Goal: Task Accomplishment & Management: Use online tool/utility

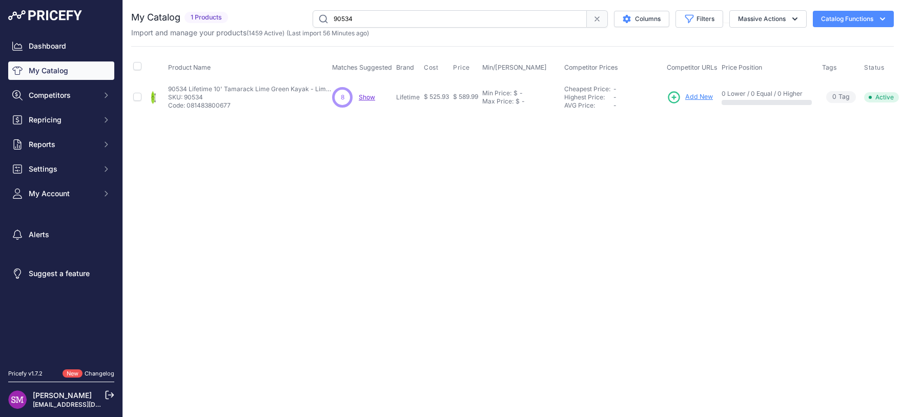
click at [362, 96] on span "Show" at bounding box center [367, 97] width 16 height 8
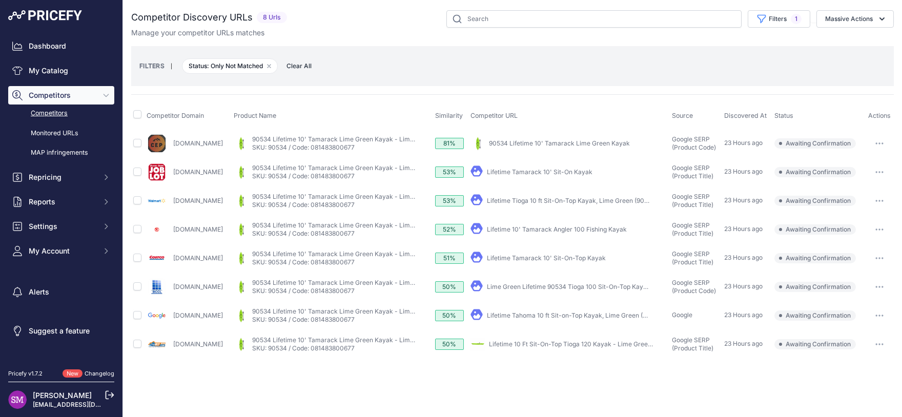
click at [882, 143] on icon "button" at bounding box center [879, 143] width 8 height 2
click at [802, 65] on div "FILTERS | Status: Only Not Matched Remove filter option Clear All" at bounding box center [512, 66] width 746 height 28
click at [137, 142] on input "checkbox" at bounding box center [137, 143] width 8 height 8
checkbox input "true"
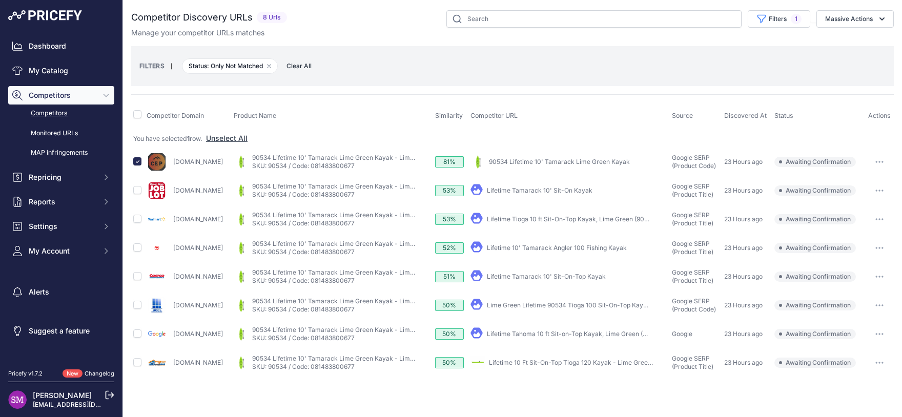
click at [629, 220] on link "Lifetime Tioga 10 ft Sit-On-Top Kayak, Lime Green (90534)" at bounding box center [572, 219] width 171 height 8
click at [132, 217] on td at bounding box center [137, 219] width 13 height 29
click at [137, 218] on input "checkbox" at bounding box center [137, 219] width 8 height 8
checkbox input "true"
click at [581, 278] on link "Lifetime Tamarack 10' Sit-On-Top Kayak" at bounding box center [546, 277] width 119 height 8
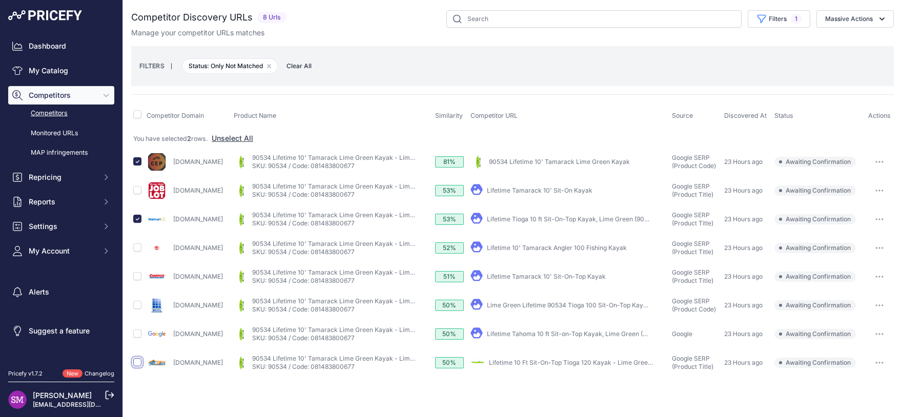
click at [135, 360] on input "checkbox" at bounding box center [137, 362] width 8 height 8
checkbox input "true"
click at [134, 275] on input "checkbox" at bounding box center [137, 276] width 8 height 8
checkbox input "true"
click at [851, 15] on button "Massive Actions" at bounding box center [854, 18] width 77 height 17
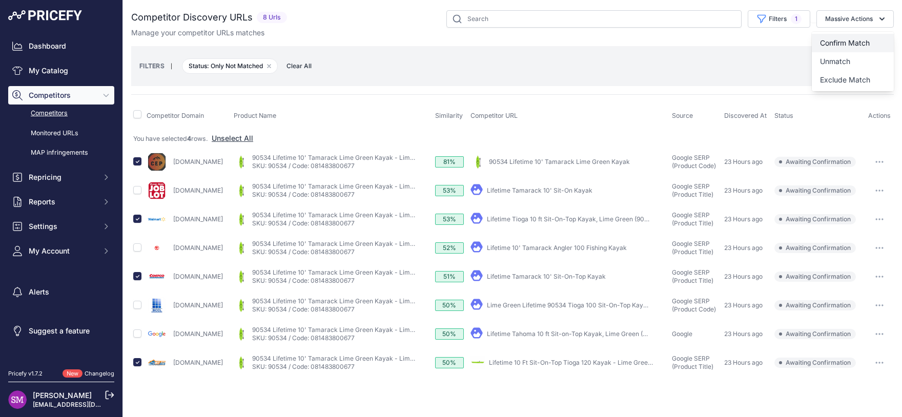
click at [850, 38] on span "Confirm Match" at bounding box center [845, 42] width 50 height 9
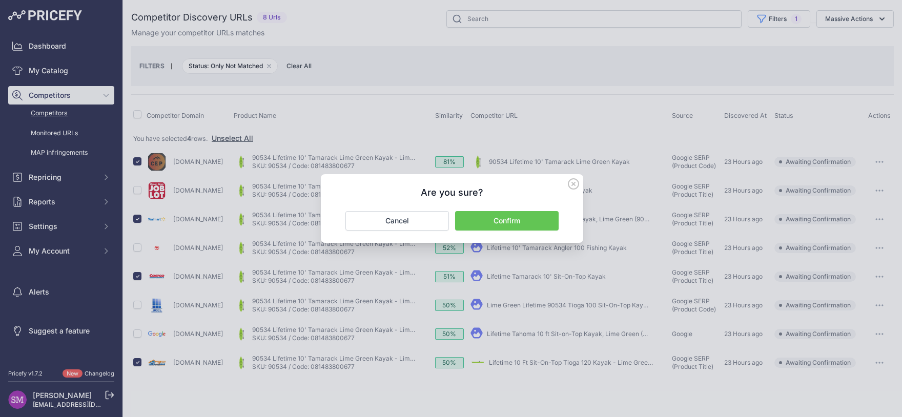
click at [489, 219] on button "Confirm" at bounding box center [507, 220] width 104 height 19
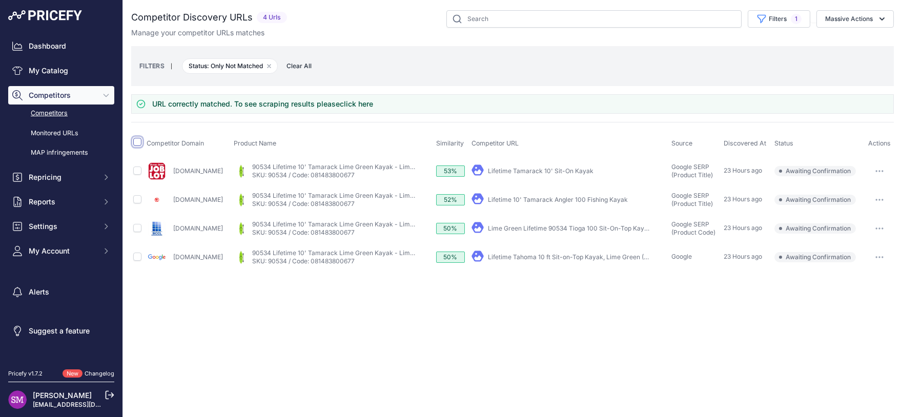
click at [135, 141] on input "checkbox" at bounding box center [137, 142] width 8 height 8
checkbox input "true"
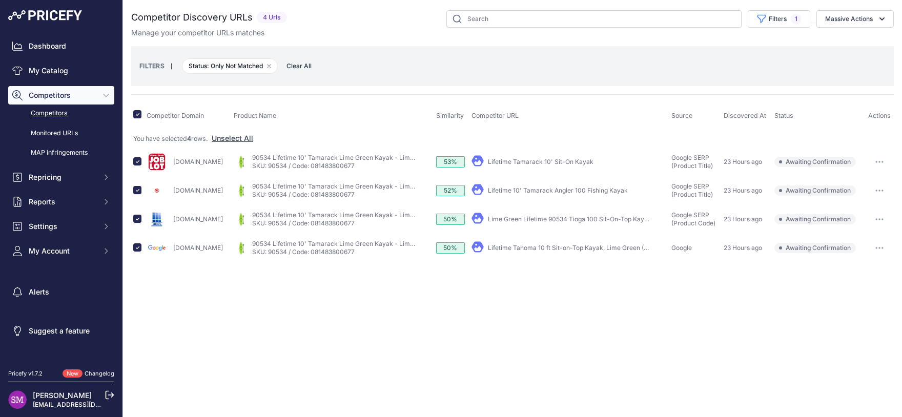
click at [555, 248] on link "Lifetime Tahoma 10 ft Sit-on-Top Kayak, Lime Green (90816)" at bounding box center [575, 248] width 175 height 8
click at [860, 19] on button "Massive Actions" at bounding box center [854, 18] width 77 height 17
click at [842, 78] on span "Exclude Match" at bounding box center [845, 79] width 50 height 9
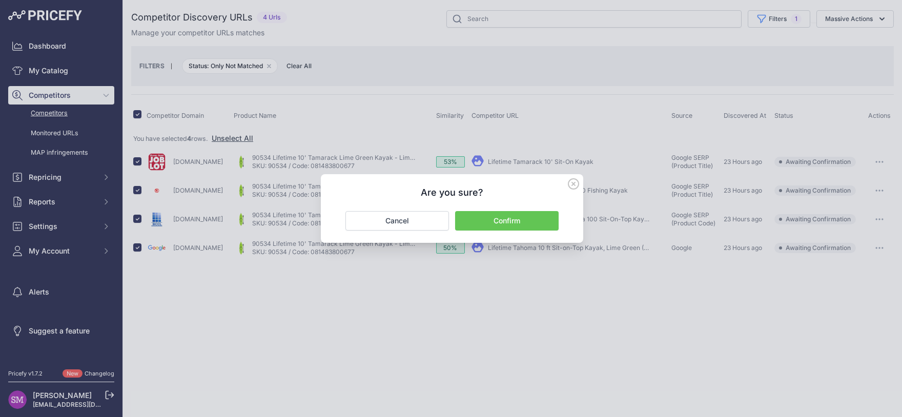
click at [501, 215] on button "Confirm" at bounding box center [507, 220] width 104 height 19
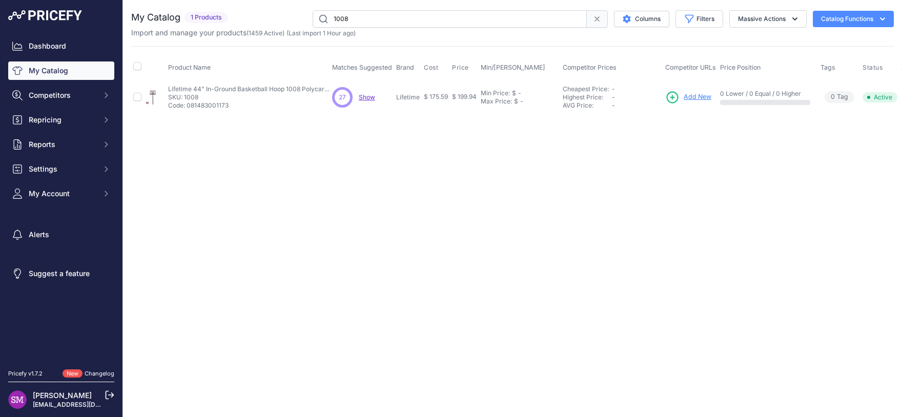
click at [363, 95] on span "Show" at bounding box center [367, 97] width 16 height 8
click at [702, 154] on div "Close You are not connected to the internet. 1008" at bounding box center [512, 208] width 779 height 417
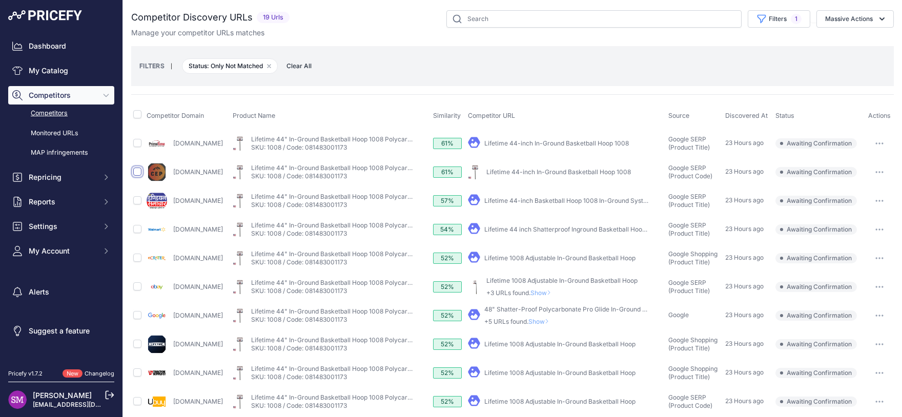
click at [136, 170] on input "checkbox" at bounding box center [137, 172] width 8 height 8
checkbox input "true"
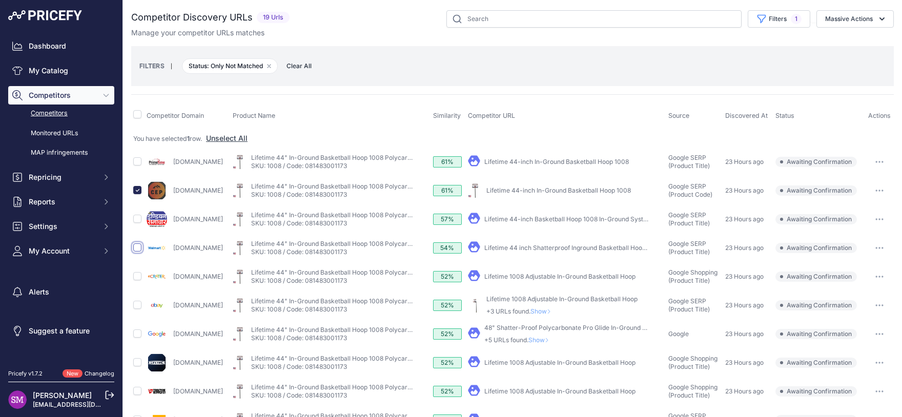
click at [136, 244] on input "checkbox" at bounding box center [137, 247] width 8 height 8
checkbox input "true"
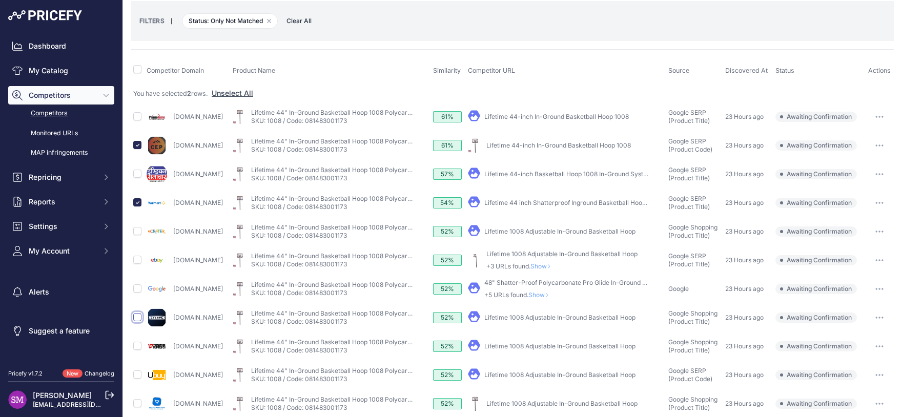
click at [137, 319] on input "checkbox" at bounding box center [137, 317] width 8 height 8
checkbox input "true"
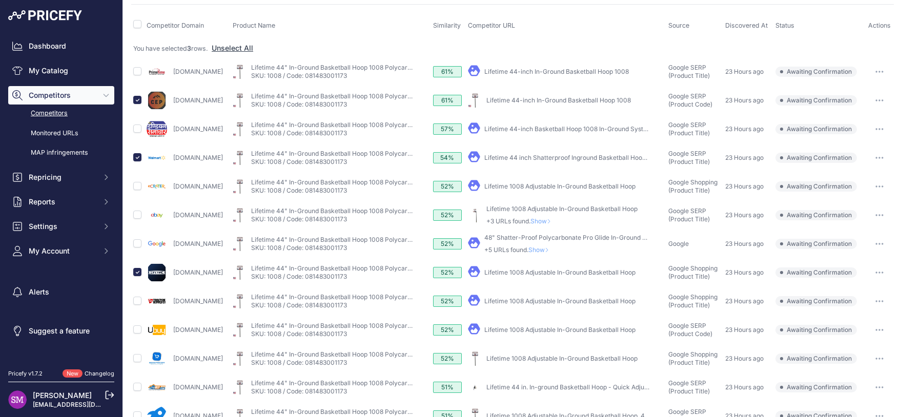
scroll to position [72, 0]
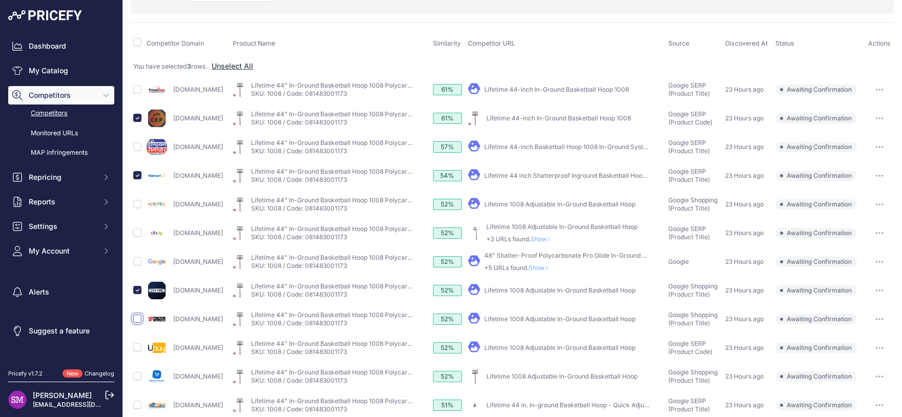
click at [137, 319] on input "checkbox" at bounding box center [137, 319] width 8 height 8
checkbox input "true"
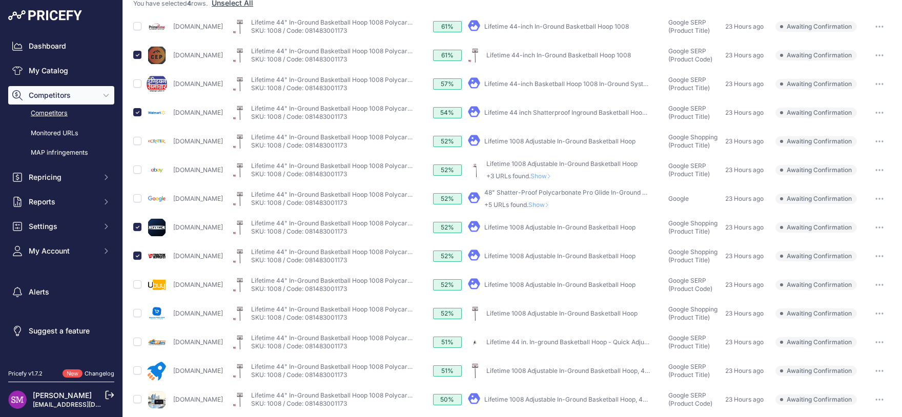
scroll to position [162, 0]
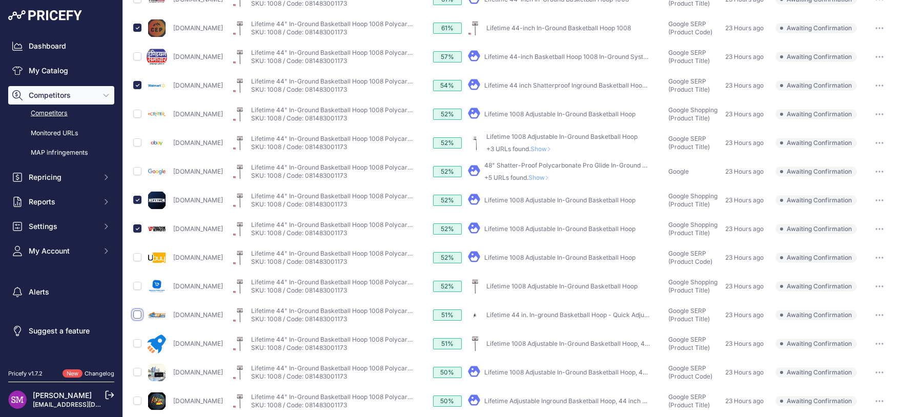
click at [139, 313] on input "checkbox" at bounding box center [137, 315] width 8 height 8
checkbox input "true"
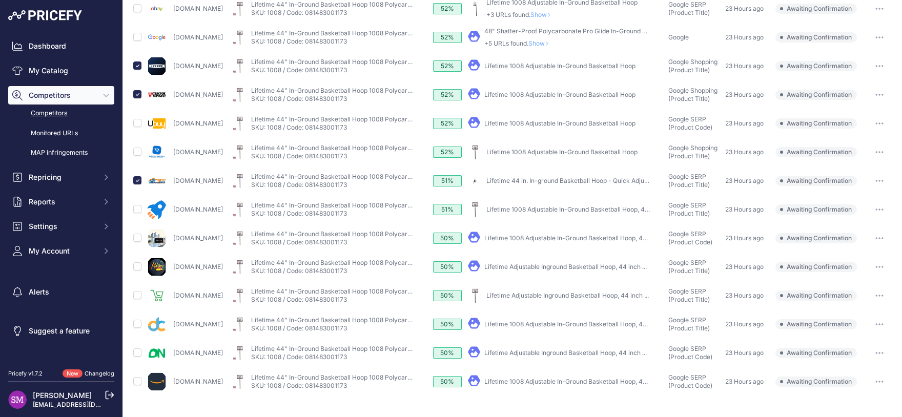
scroll to position [285, 0]
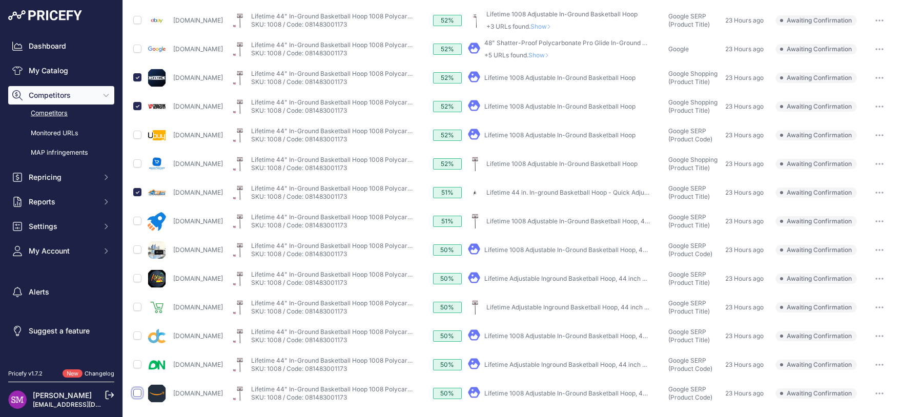
click at [136, 392] on input "checkbox" at bounding box center [137, 393] width 8 height 8
checkbox input "true"
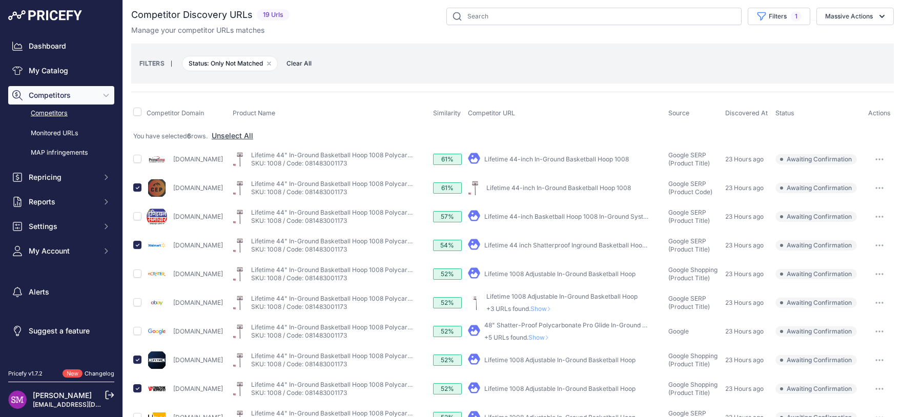
scroll to position [0, 0]
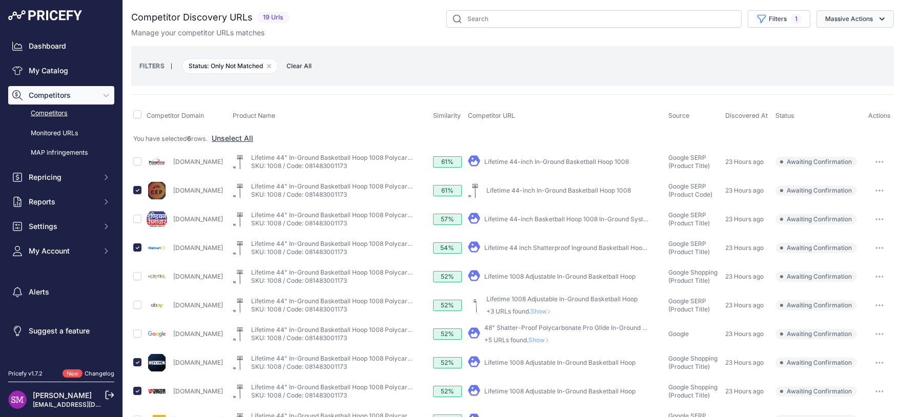
click at [864, 21] on button "Massive Actions" at bounding box center [854, 18] width 77 height 17
click at [853, 39] on span "Confirm Match" at bounding box center [845, 42] width 50 height 9
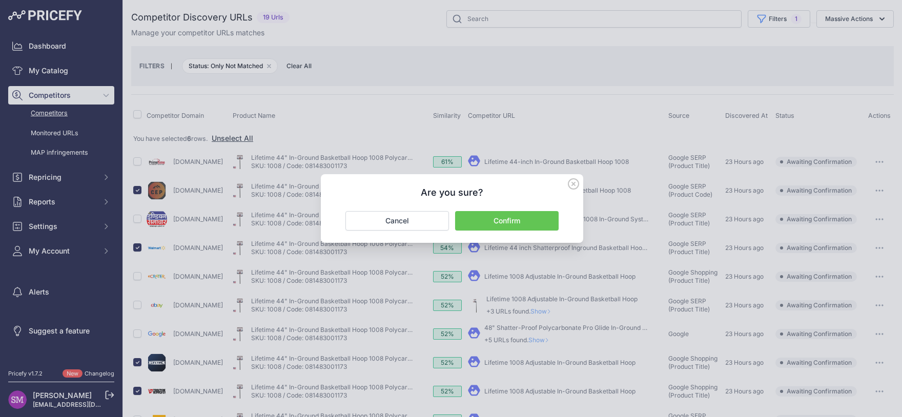
click at [524, 217] on button "Confirm" at bounding box center [507, 220] width 104 height 19
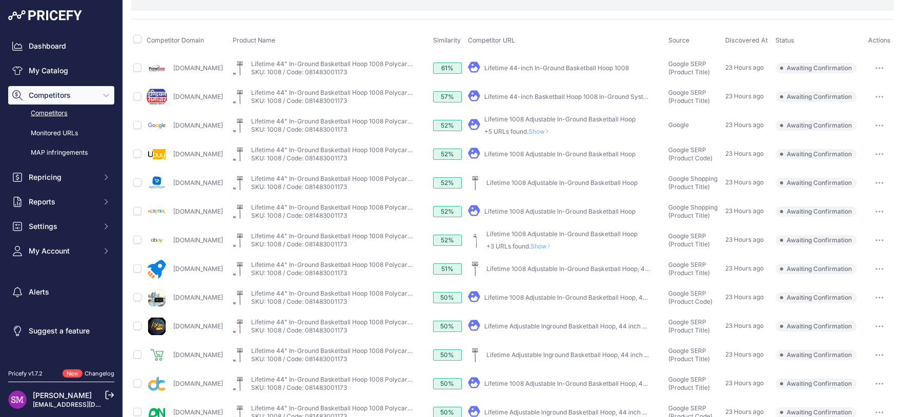
scroll to position [94, 0]
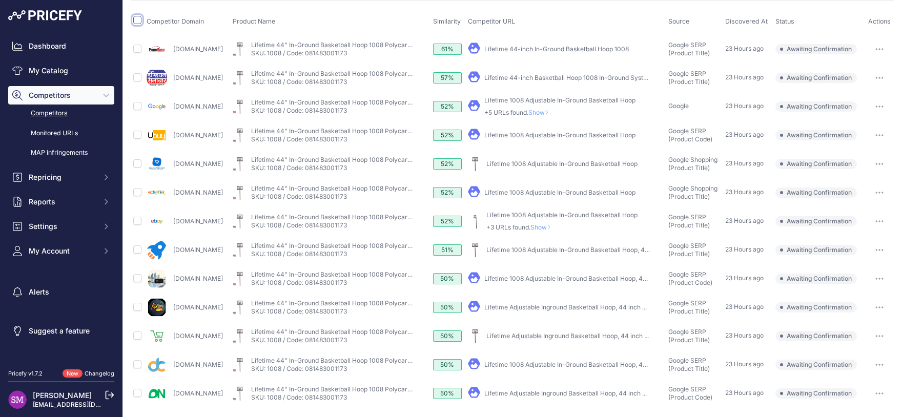
click at [139, 17] on input "checkbox" at bounding box center [137, 20] width 8 height 8
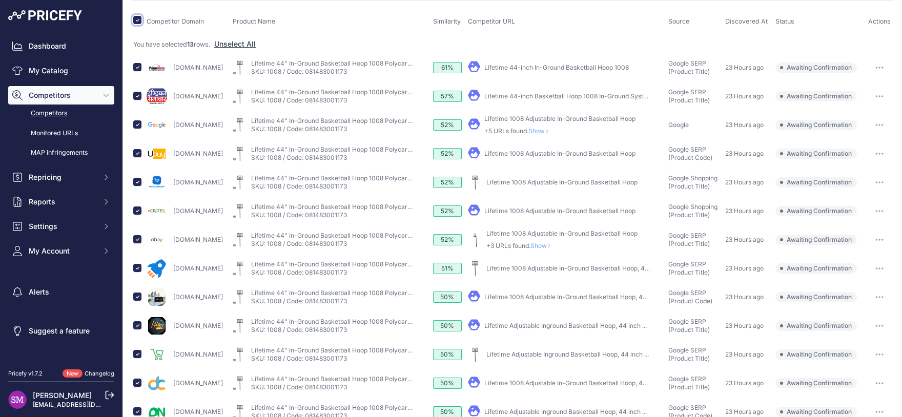
scroll to position [0, 0]
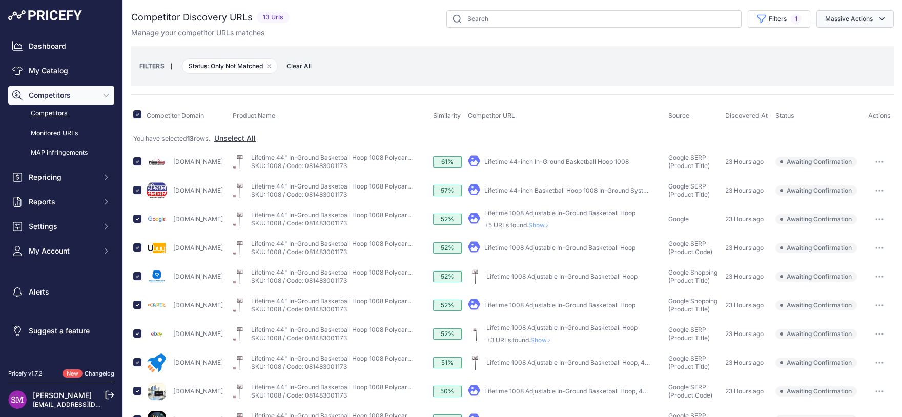
click at [856, 24] on button "Massive Actions" at bounding box center [854, 18] width 77 height 17
click at [832, 78] on span "Exclude Match" at bounding box center [845, 79] width 50 height 9
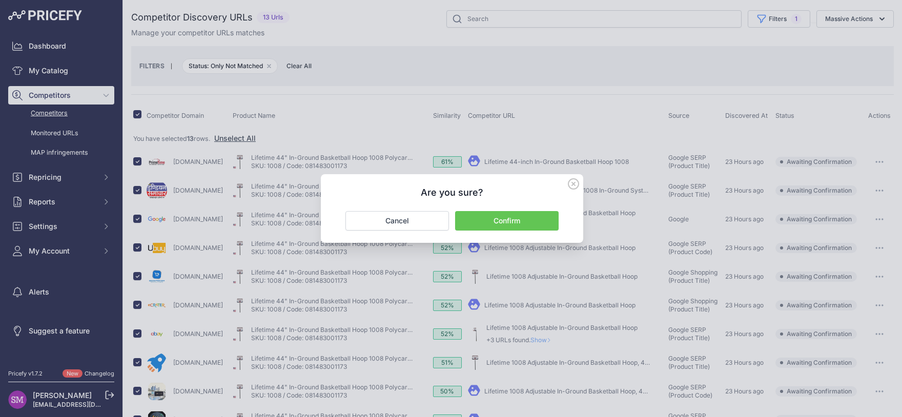
click at [513, 217] on button "Confirm" at bounding box center [507, 220] width 104 height 19
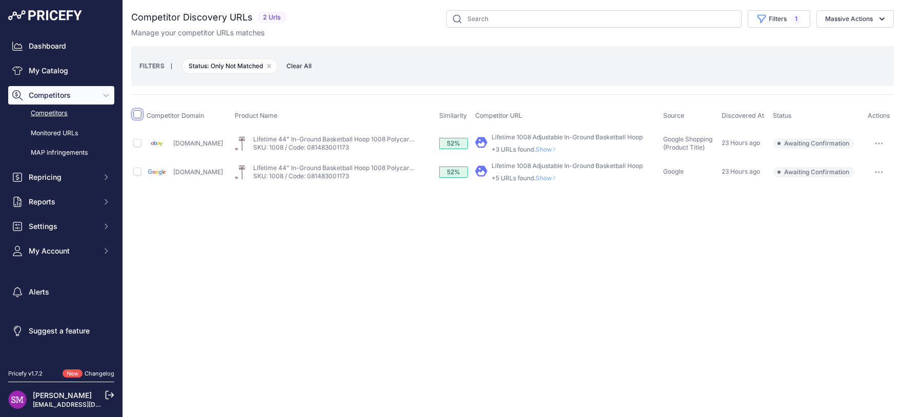
click at [133, 114] on input "checkbox" at bounding box center [137, 114] width 8 height 8
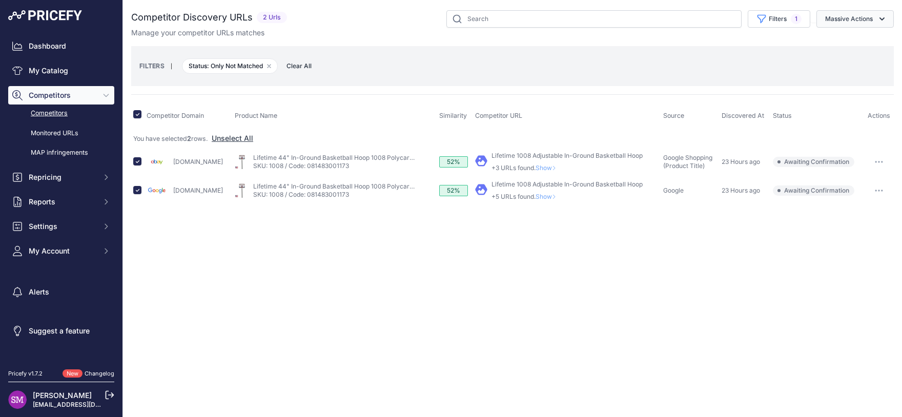
click at [858, 20] on button "Massive Actions" at bounding box center [854, 18] width 77 height 17
click at [843, 76] on span "Exclude Match" at bounding box center [845, 79] width 50 height 9
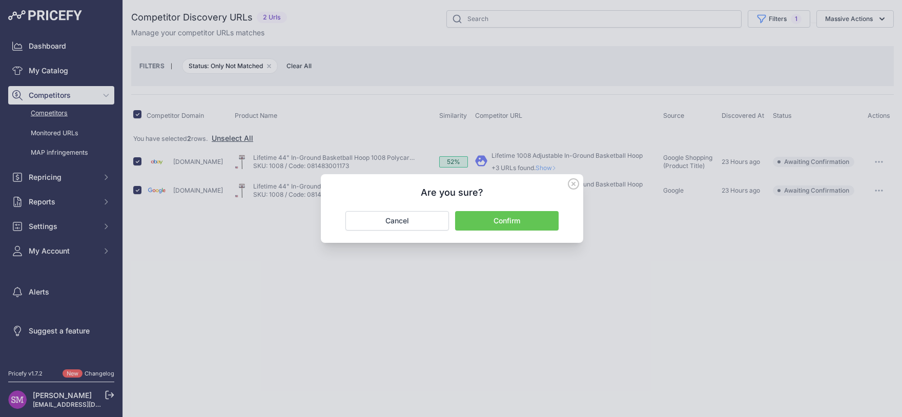
click at [536, 217] on button "Confirm" at bounding box center [507, 220] width 104 height 19
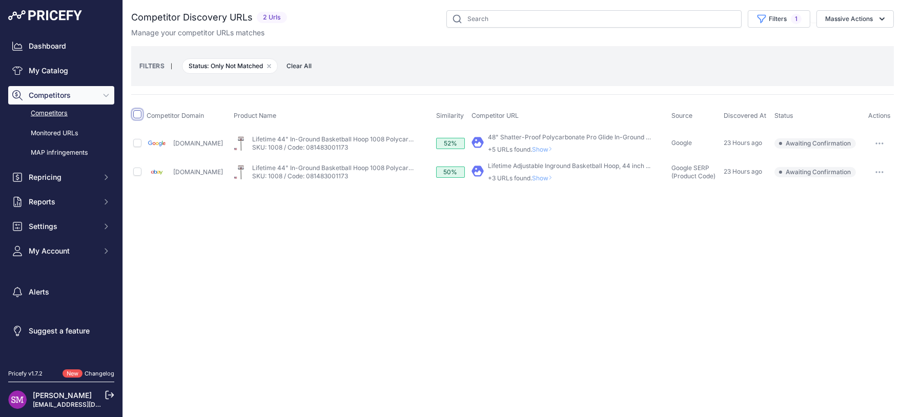
click at [139, 115] on input "checkbox" at bounding box center [137, 114] width 8 height 8
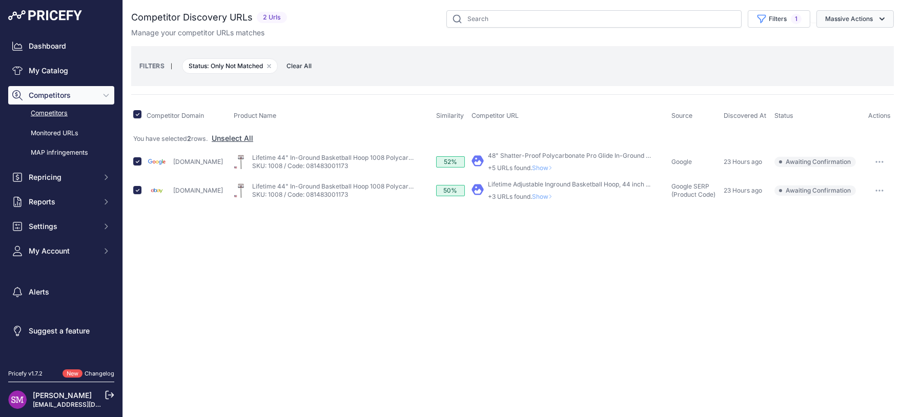
click at [865, 14] on button "Massive Actions" at bounding box center [854, 18] width 77 height 17
click at [838, 79] on span "Exclude Match" at bounding box center [845, 79] width 50 height 9
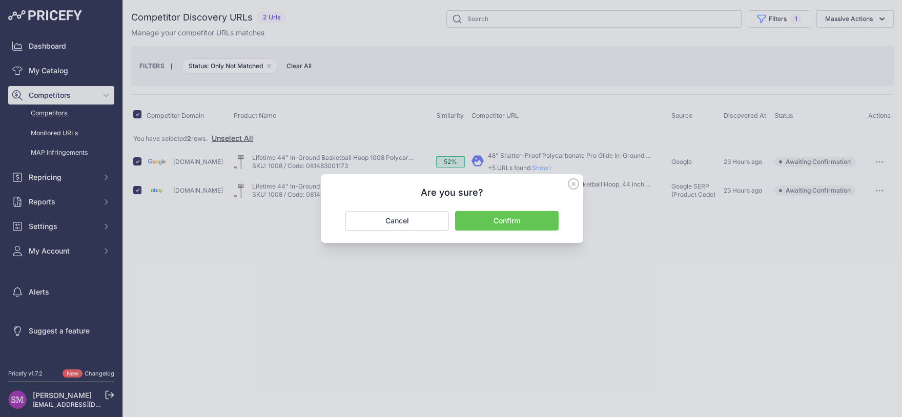
click at [511, 228] on button "Confirm" at bounding box center [507, 220] width 104 height 19
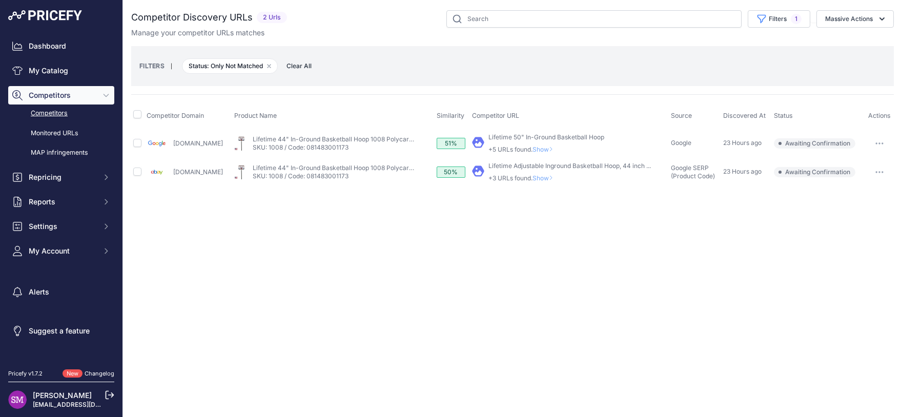
click at [876, 145] on button "button" at bounding box center [879, 143] width 20 height 14
click at [859, 180] on button "Exclude match" at bounding box center [850, 181] width 84 height 16
click at [534, 148] on span "Show" at bounding box center [544, 150] width 25 height 8
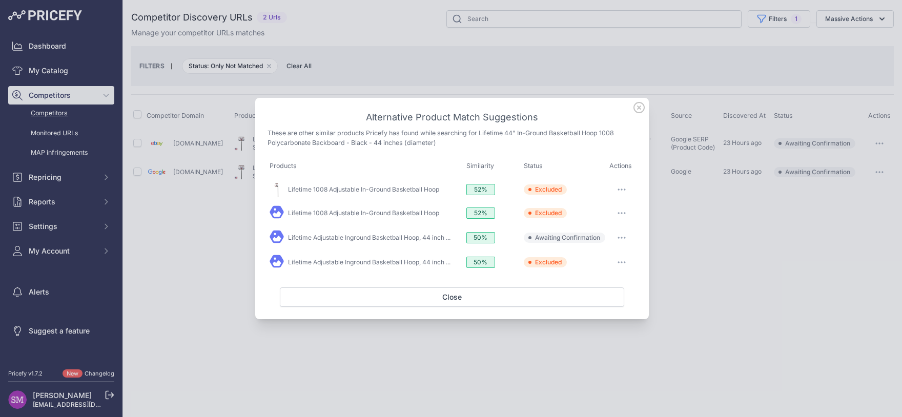
click at [643, 108] on icon at bounding box center [638, 107] width 11 height 11
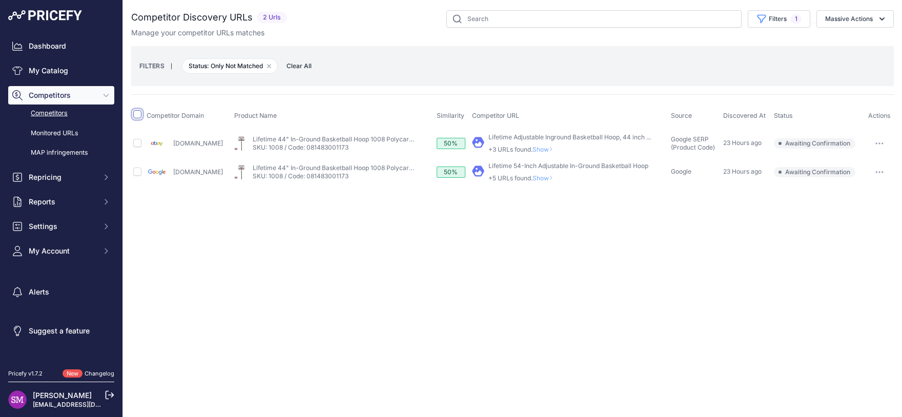
click at [139, 115] on input "checkbox" at bounding box center [137, 114] width 8 height 8
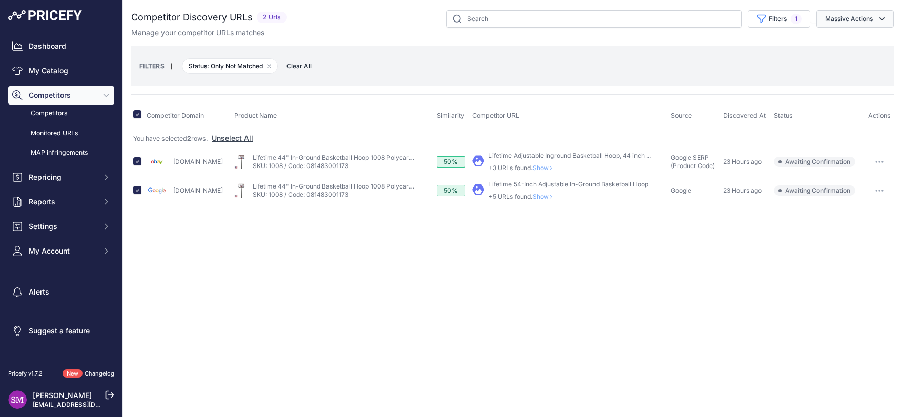
click at [875, 14] on button "Massive Actions" at bounding box center [854, 18] width 77 height 17
click at [856, 82] on span "Exclude Match" at bounding box center [845, 79] width 50 height 9
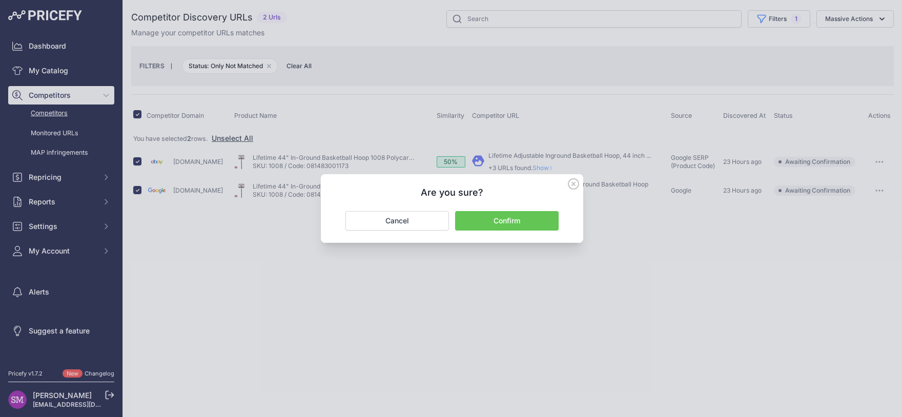
click at [526, 217] on button "Confirm" at bounding box center [507, 220] width 104 height 19
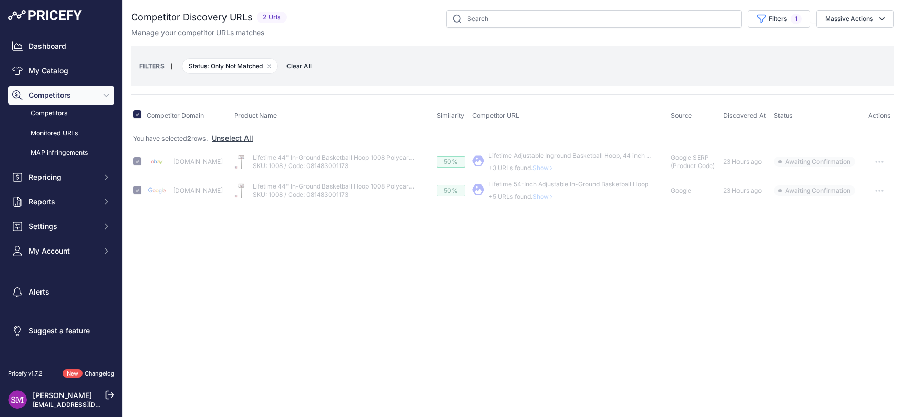
checkbox input "false"
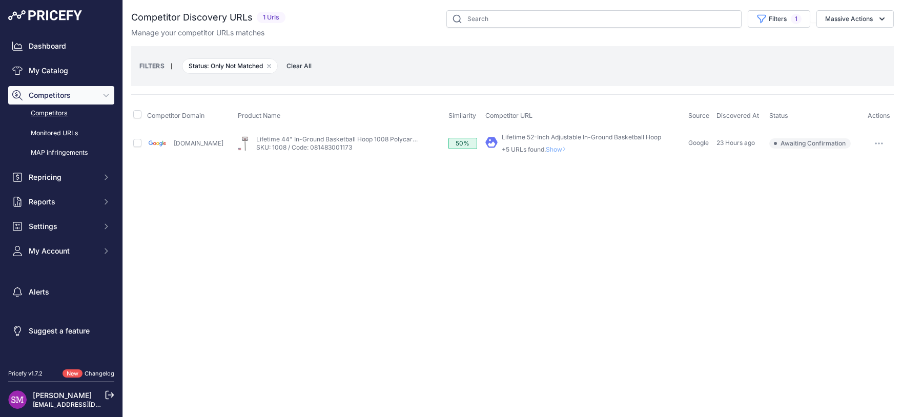
click at [553, 148] on span "Show" at bounding box center [558, 150] width 25 height 8
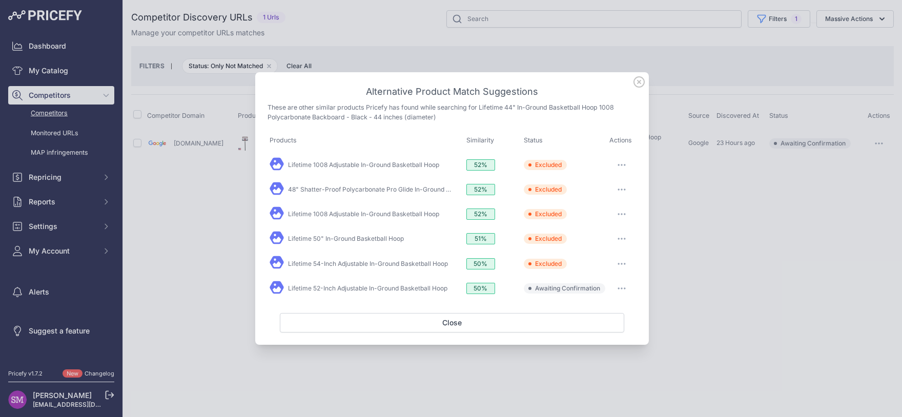
click at [618, 288] on icon "button" at bounding box center [618, 288] width 1 height 1
click at [601, 328] on span "Exclude match" at bounding box center [598, 330] width 43 height 8
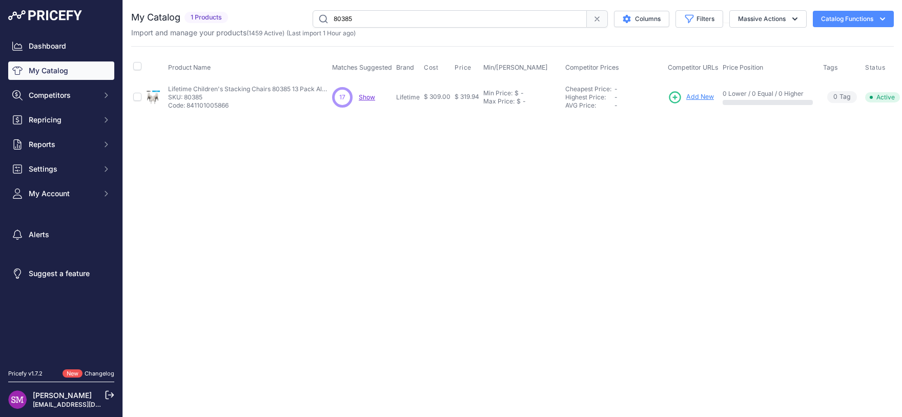
click at [363, 96] on span "Show" at bounding box center [367, 97] width 16 height 8
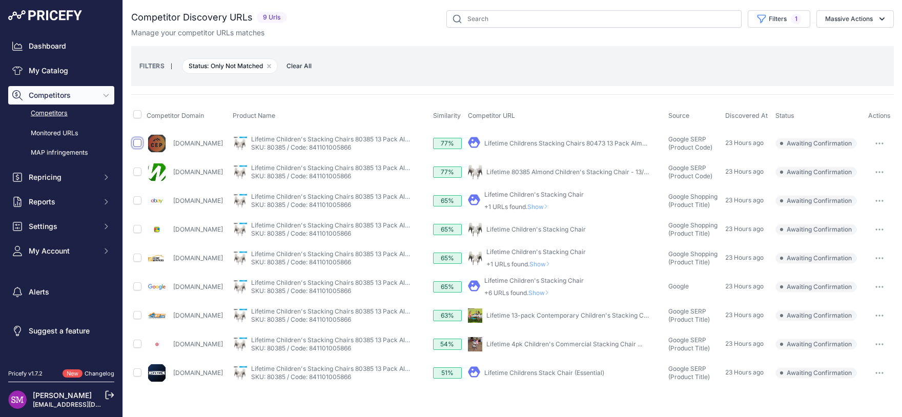
click at [137, 143] on input "checkbox" at bounding box center [137, 143] width 8 height 8
checkbox input "true"
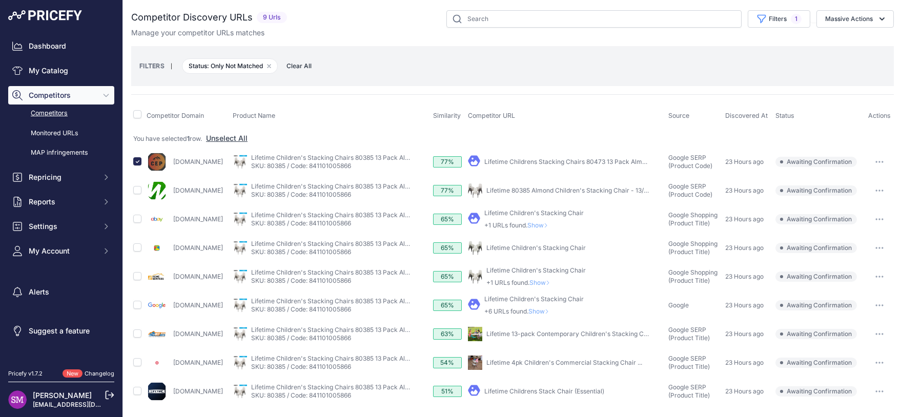
click at [569, 189] on link "Lifetime 80385 Almond Children's Stacking Chair - 13/Pack" at bounding box center [572, 191] width 172 height 8
click at [139, 192] on input "checkbox" at bounding box center [137, 190] width 8 height 8
checkbox input "true"
click at [139, 331] on input "checkbox" at bounding box center [137, 333] width 8 height 8
checkbox input "true"
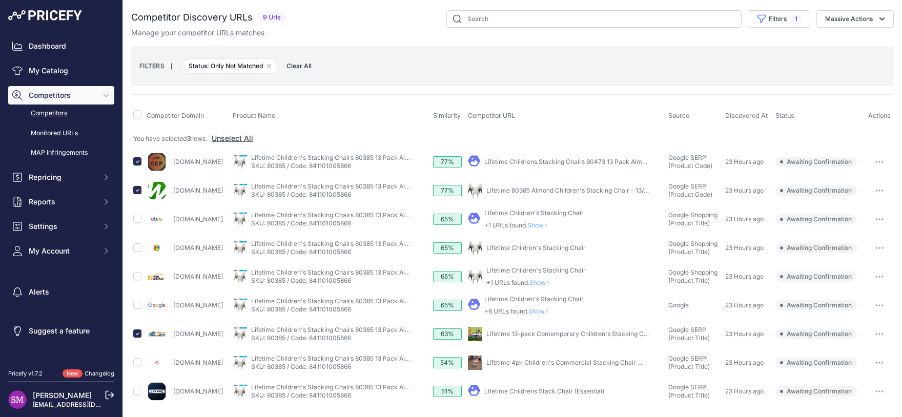
click at [563, 391] on link "Lifetime Childrens Stack Chair (Essential)" at bounding box center [544, 391] width 120 height 8
click at [554, 280] on span "Show" at bounding box center [541, 283] width 25 height 8
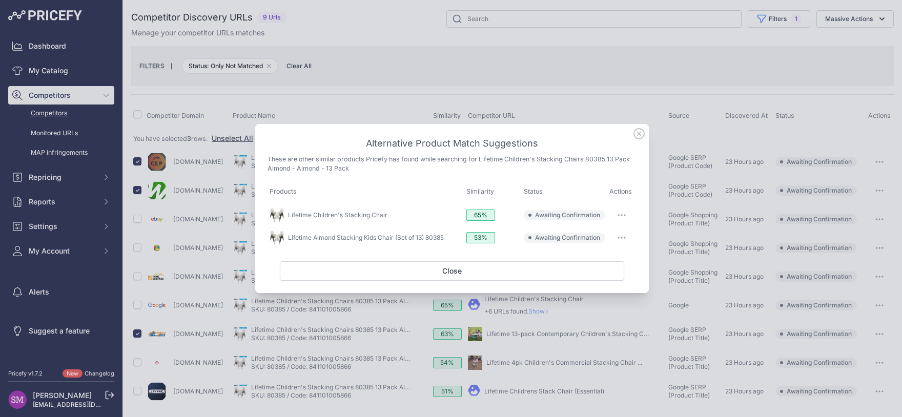
click at [626, 239] on button "button" at bounding box center [621, 238] width 20 height 14
click at [599, 257] on span "Match This" at bounding box center [593, 259] width 32 height 8
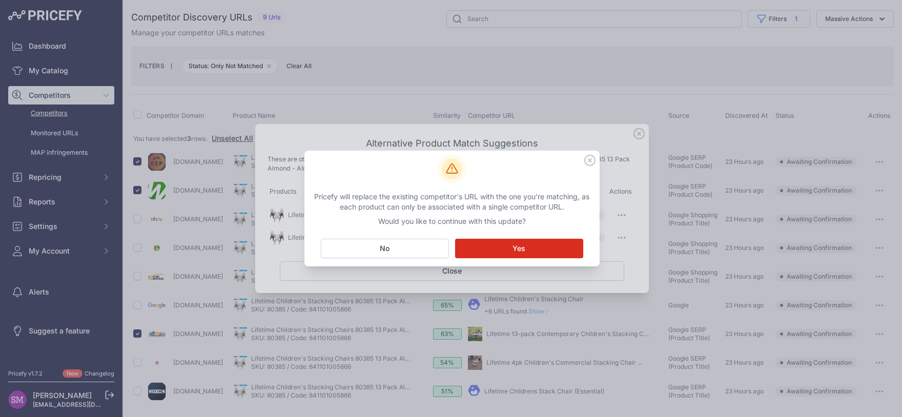
click at [527, 243] on button "Matching... Yes" at bounding box center [519, 248] width 128 height 19
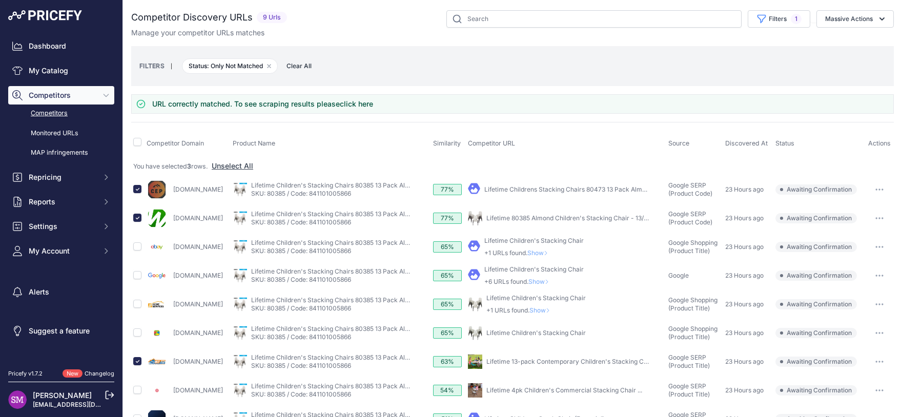
scroll to position [26, 0]
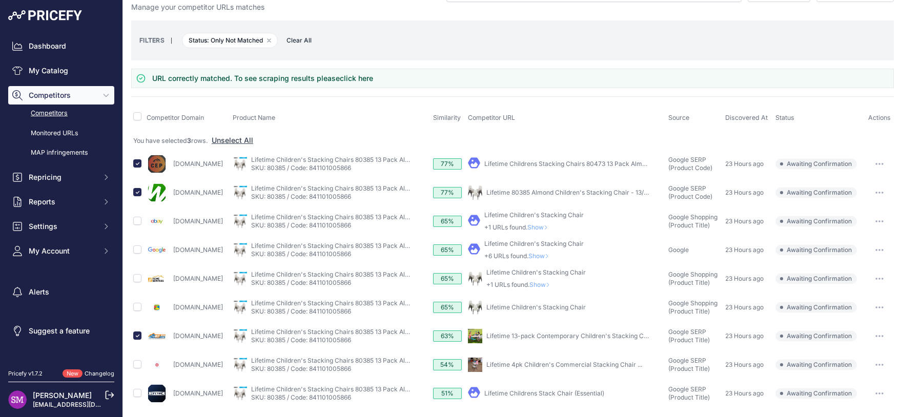
click at [554, 284] on span "Show" at bounding box center [541, 285] width 25 height 8
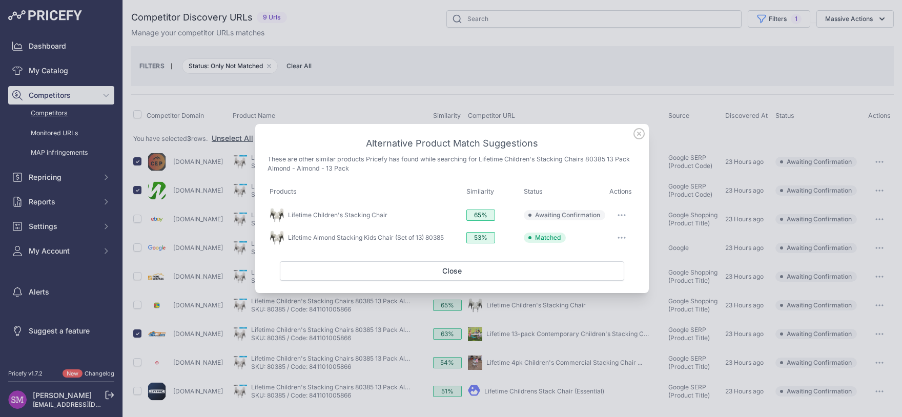
scroll to position [0, 0]
click at [619, 215] on icon "button" at bounding box center [621, 215] width 8 height 2
click at [601, 255] on span "Exclude match" at bounding box center [598, 257] width 43 height 8
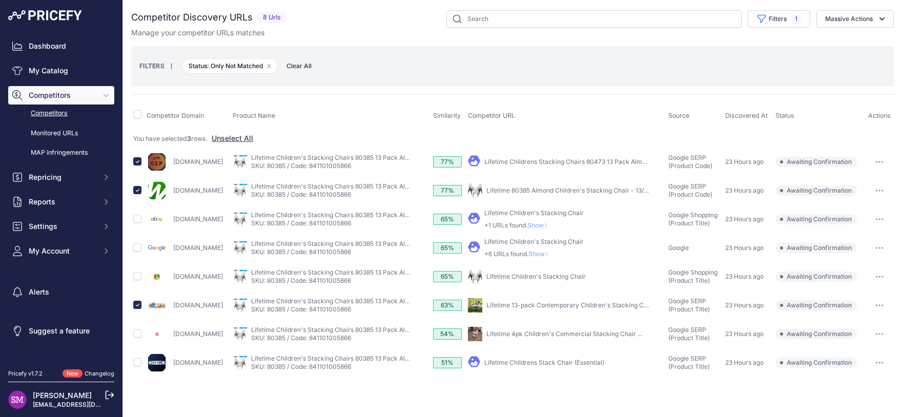
click at [552, 223] on span "Show" at bounding box center [539, 225] width 25 height 8
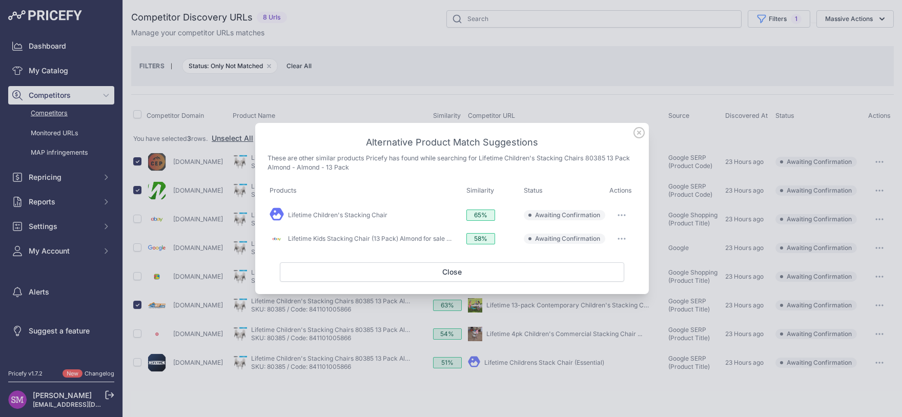
click at [623, 236] on button "button" at bounding box center [621, 239] width 20 height 14
click at [614, 258] on button "Match This" at bounding box center [602, 260] width 66 height 16
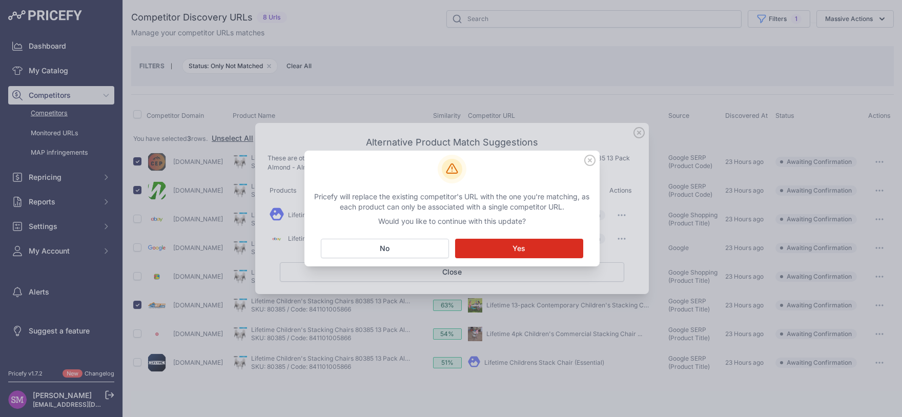
click at [549, 248] on button "Matching... Yes" at bounding box center [519, 248] width 128 height 19
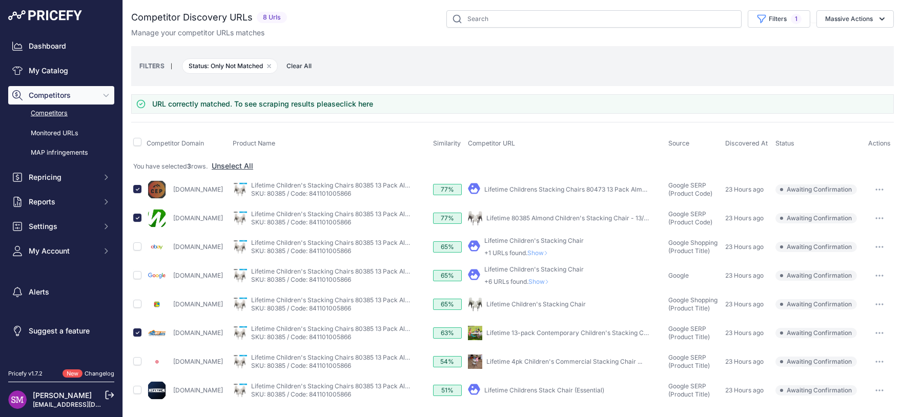
click at [548, 251] on icon at bounding box center [546, 253] width 4 height 6
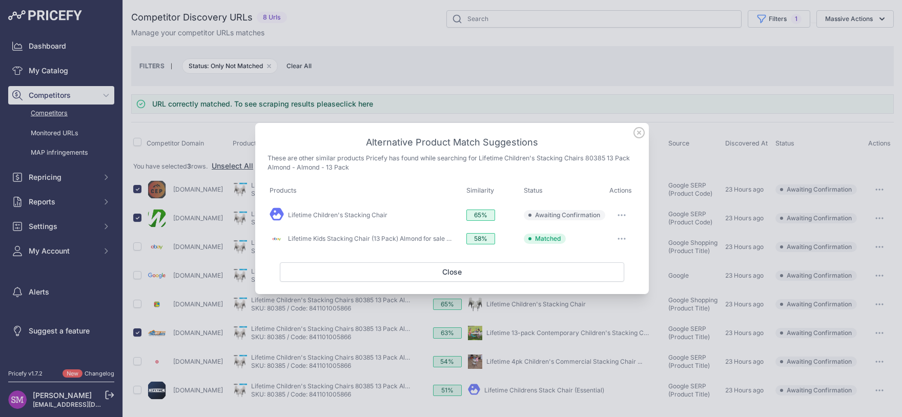
click at [623, 216] on icon "button" at bounding box center [621, 215] width 8 height 2
click at [607, 256] on span "Exclude match" at bounding box center [598, 257] width 43 height 8
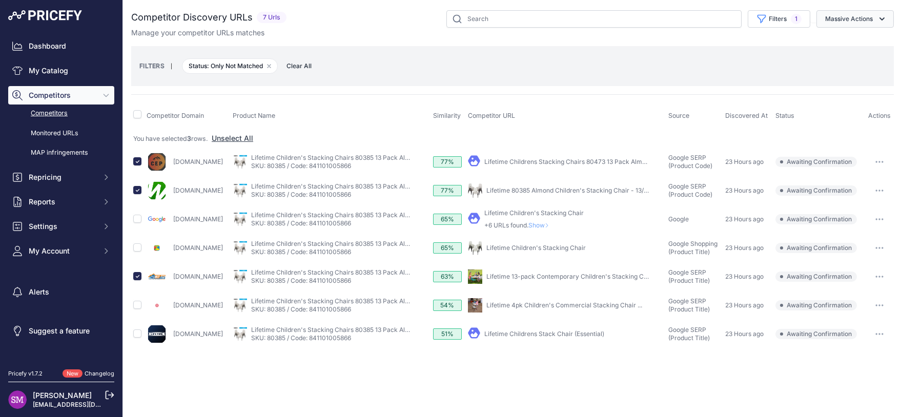
click at [851, 17] on button "Massive Actions" at bounding box center [854, 18] width 77 height 17
click at [841, 40] on span "Confirm Match" at bounding box center [845, 42] width 50 height 9
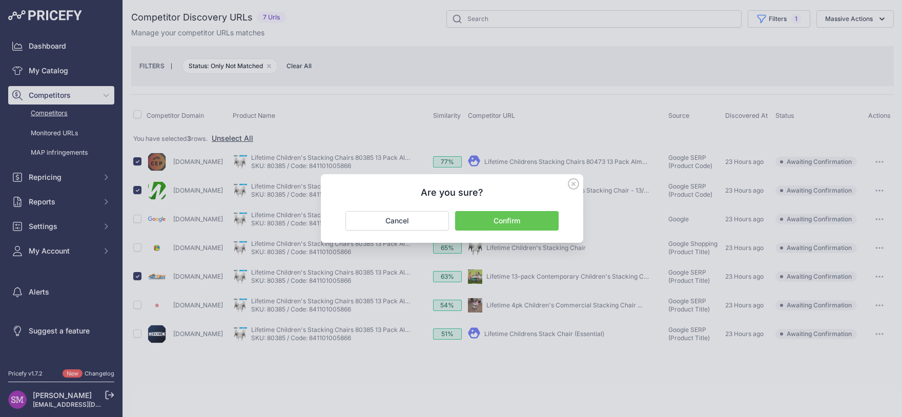
click at [491, 220] on button "Confirm" at bounding box center [507, 220] width 104 height 19
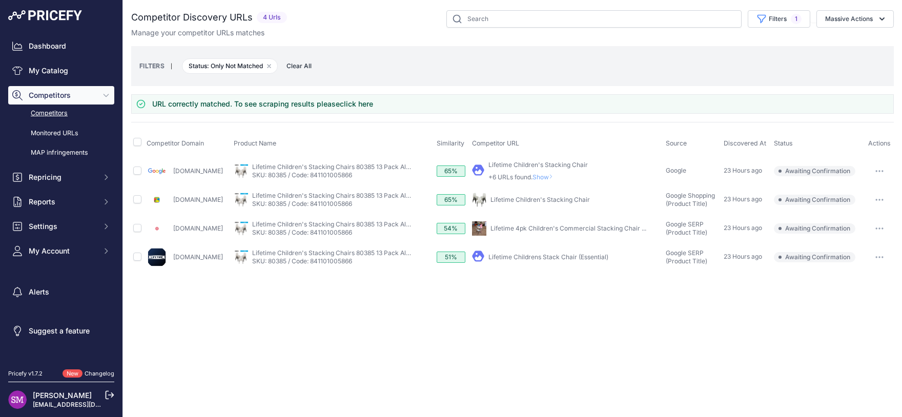
click at [884, 259] on button "button" at bounding box center [879, 257] width 20 height 14
click at [0, 0] on button "Confirm match" at bounding box center [0, 0] width 0 height 0
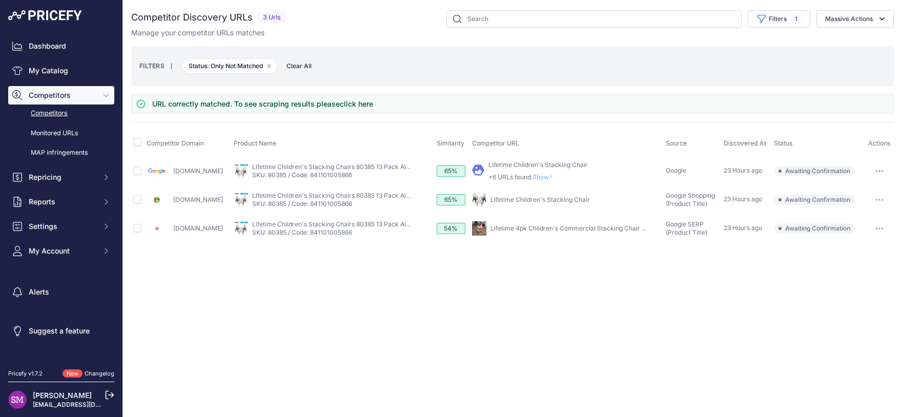
click at [524, 240] on td "​ Pricefy will replace the existing competitor's URL with the one you're matchi…" at bounding box center [567, 228] width 194 height 29
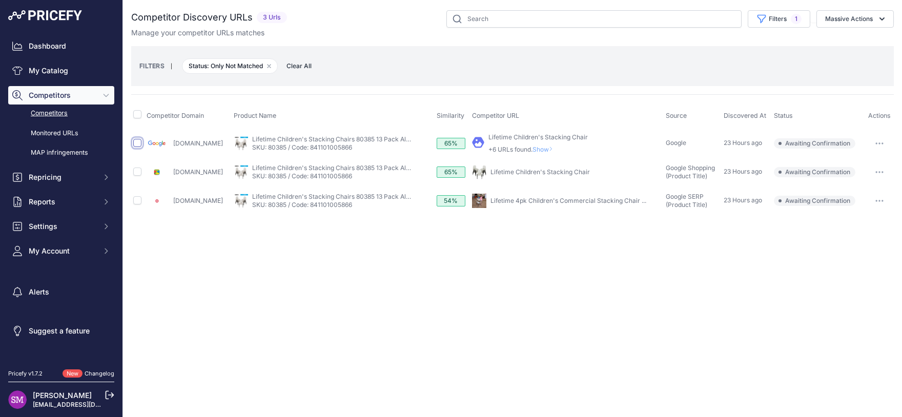
click at [141, 141] on input "checkbox" at bounding box center [137, 143] width 8 height 8
checkbox input "true"
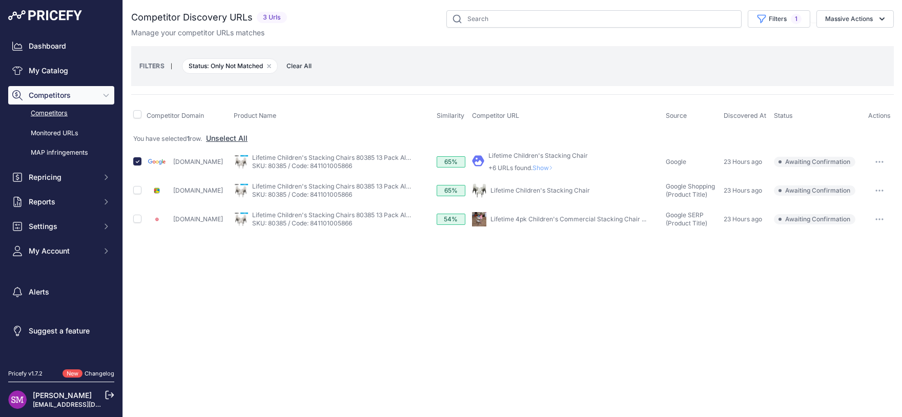
click at [142, 114] on th at bounding box center [137, 116] width 13 height 26
click at [137, 115] on input "checkbox" at bounding box center [137, 114] width 8 height 8
click at [853, 20] on button "Massive Actions" at bounding box center [854, 18] width 77 height 17
drag, startPoint x: 844, startPoint y: 45, endPoint x: 843, endPoint y: 78, distance: 32.8
click at [843, 78] on div "Confirm Match Unmatch Exclude Match" at bounding box center [853, 61] width 82 height 59
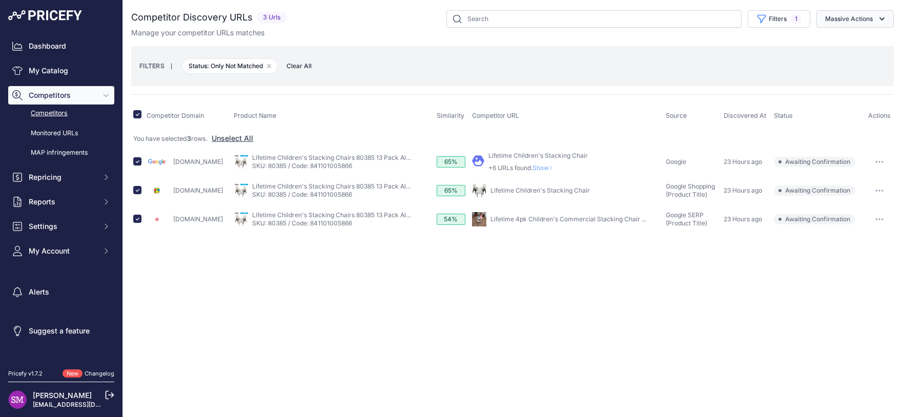
click at [852, 21] on button "Massive Actions" at bounding box center [854, 18] width 77 height 17
click at [844, 79] on span "Exclude Match" at bounding box center [845, 79] width 50 height 9
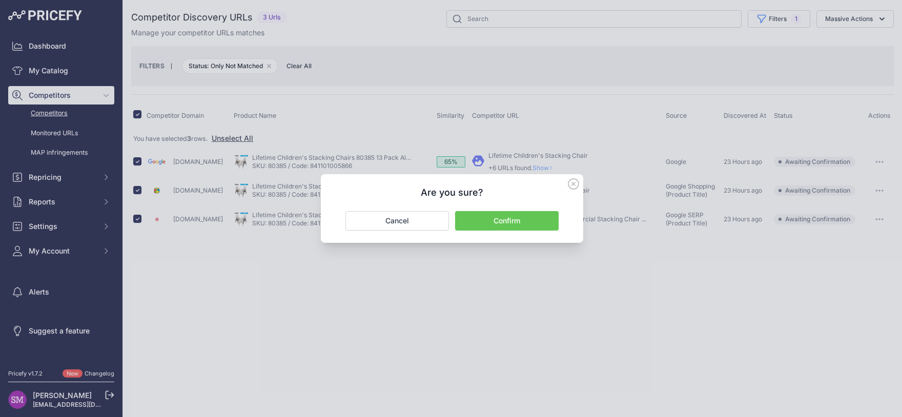
click at [512, 229] on button "Confirm" at bounding box center [507, 220] width 104 height 19
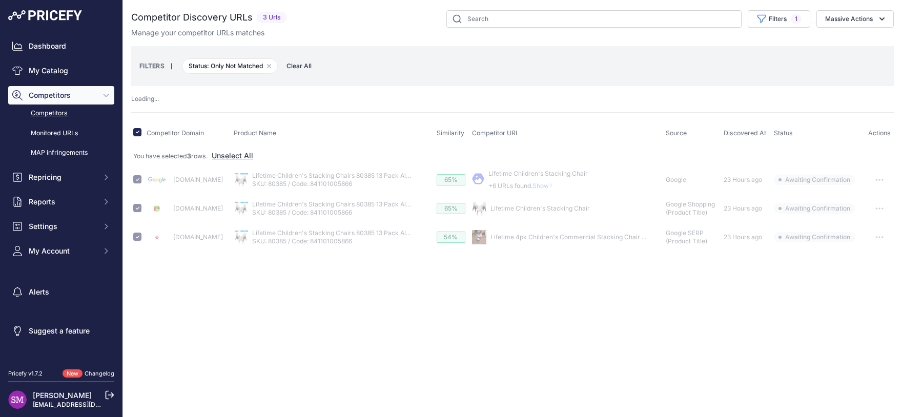
checkbox input "false"
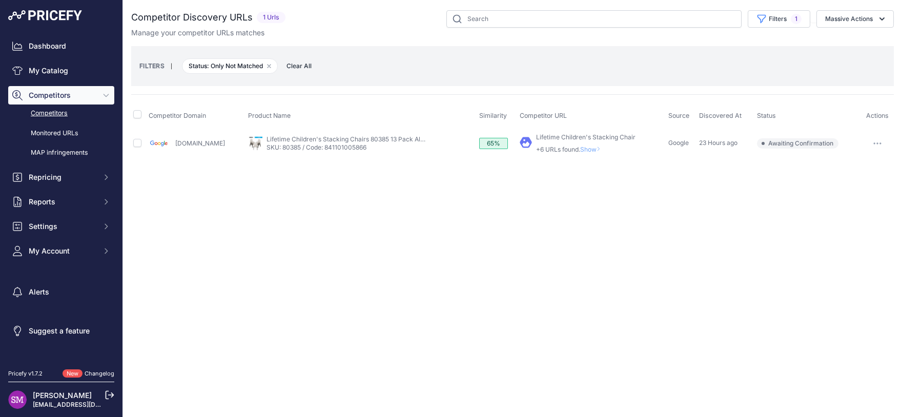
click at [589, 150] on span "Show" at bounding box center [592, 150] width 25 height 8
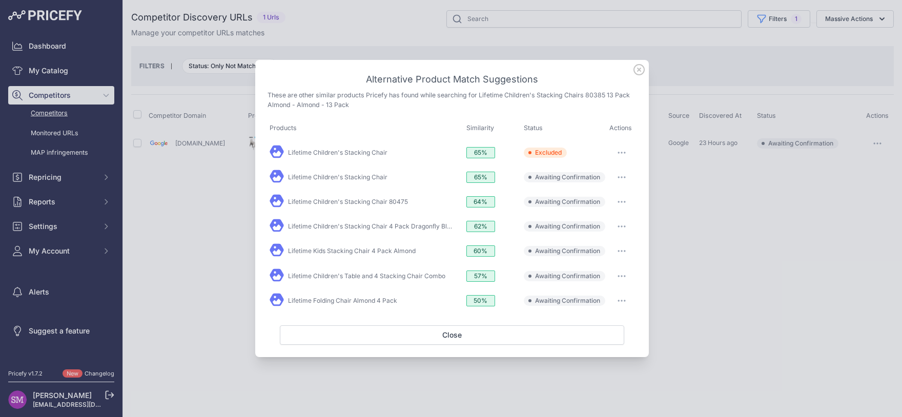
click at [620, 153] on button "button" at bounding box center [621, 153] width 20 height 14
click at [602, 119] on th "Status" at bounding box center [565, 128] width 86 height 24
click at [628, 181] on button "button" at bounding box center [621, 177] width 20 height 14
click at [615, 221] on span "Exclude match" at bounding box center [598, 219] width 43 height 8
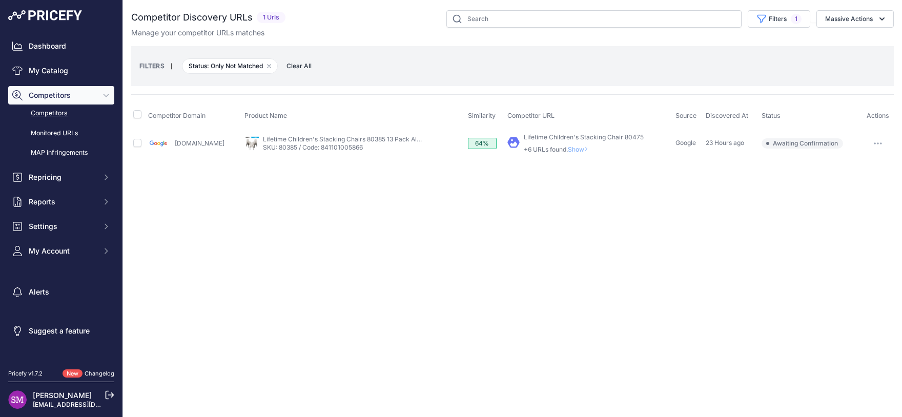
click at [570, 150] on span "Show" at bounding box center [580, 150] width 25 height 8
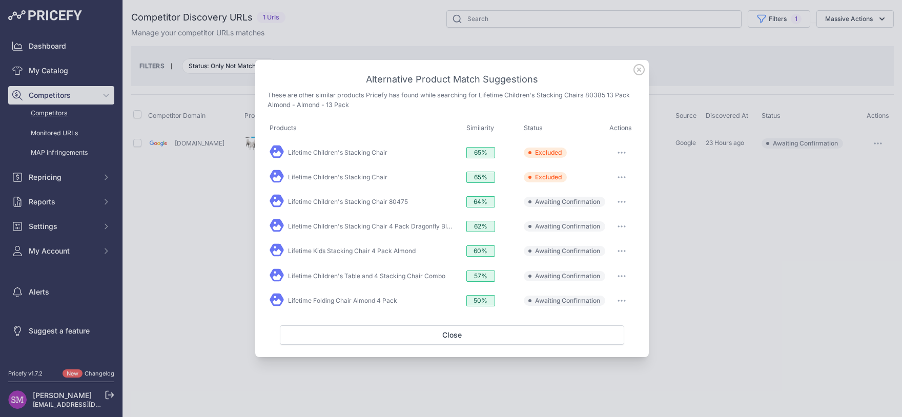
click at [624, 201] on button "button" at bounding box center [621, 202] width 20 height 14
click at [610, 245] on span "Exclude match" at bounding box center [598, 244] width 43 height 8
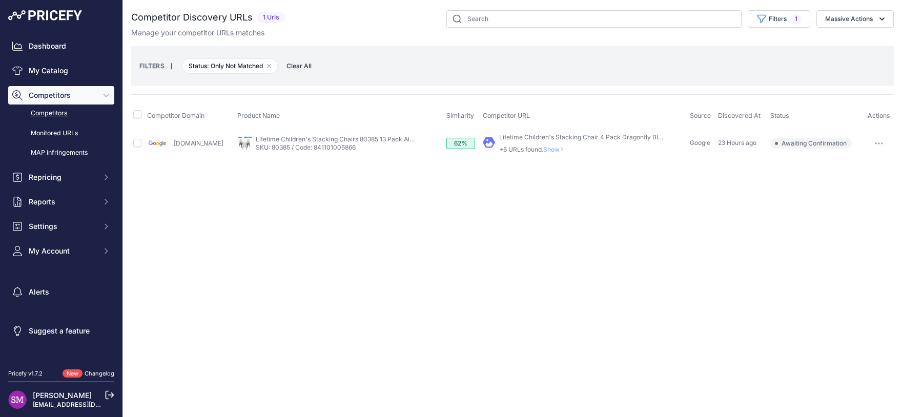
click at [551, 150] on span "Show" at bounding box center [555, 150] width 25 height 8
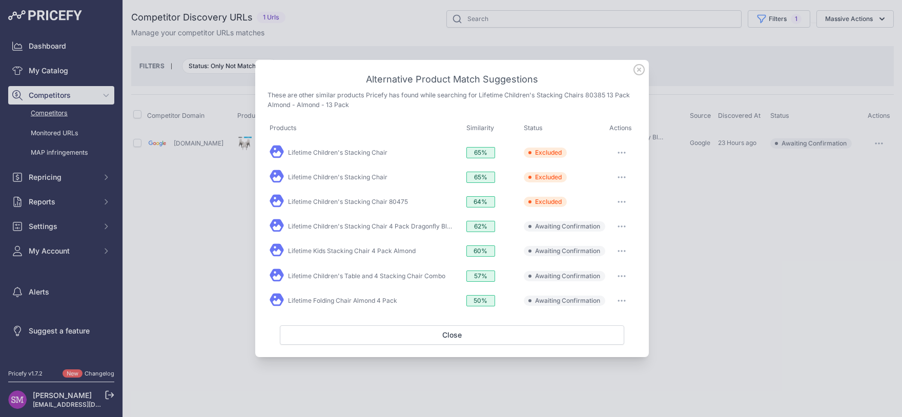
click at [627, 224] on button "button" at bounding box center [621, 226] width 20 height 14
click at [605, 272] on span "Exclude match" at bounding box center [598, 268] width 43 height 8
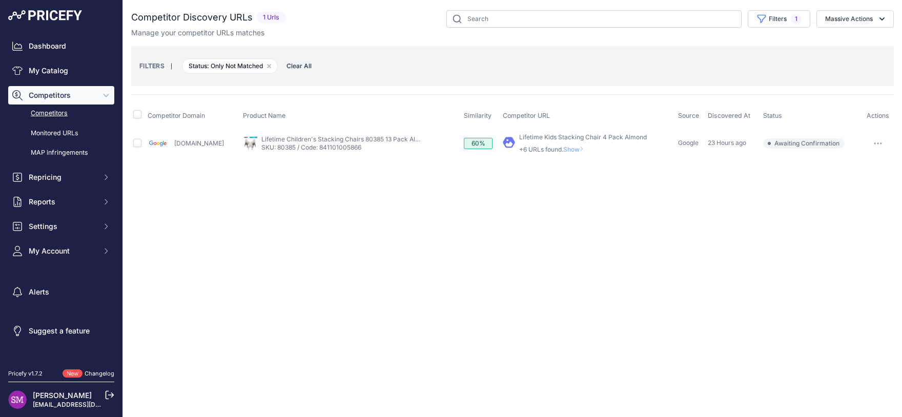
click at [569, 149] on span "Show" at bounding box center [575, 150] width 25 height 8
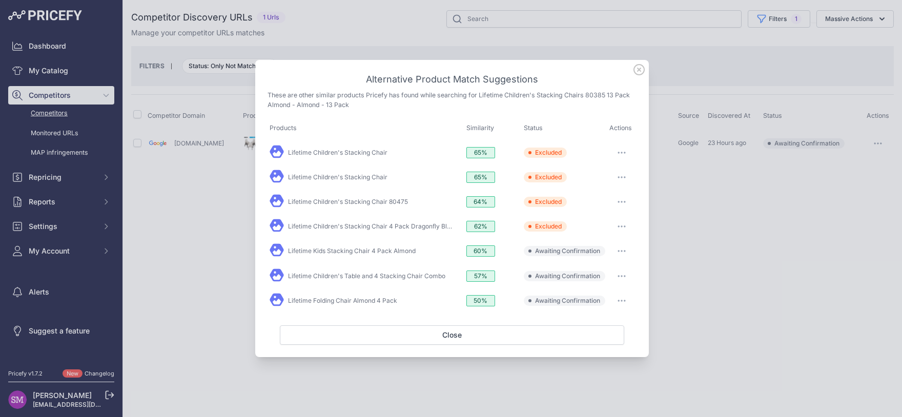
click at [625, 251] on icon "button" at bounding box center [624, 251] width 1 height 1
click at [613, 292] on span "Exclude match" at bounding box center [598, 293] width 43 height 8
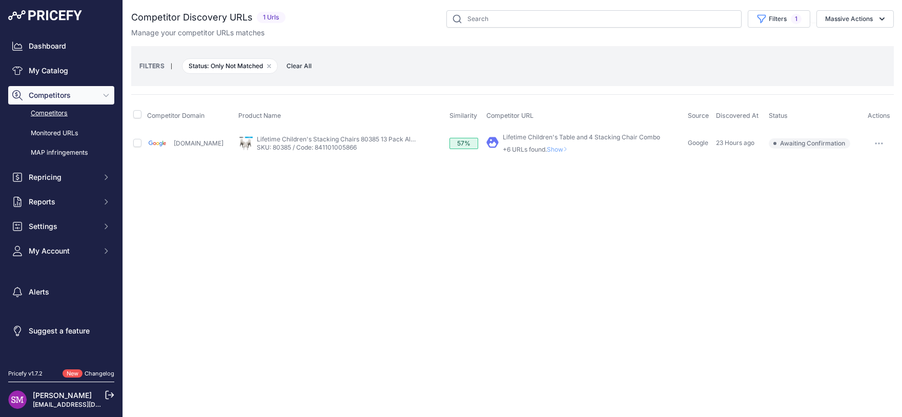
click at [556, 150] on span "Show" at bounding box center [559, 150] width 25 height 8
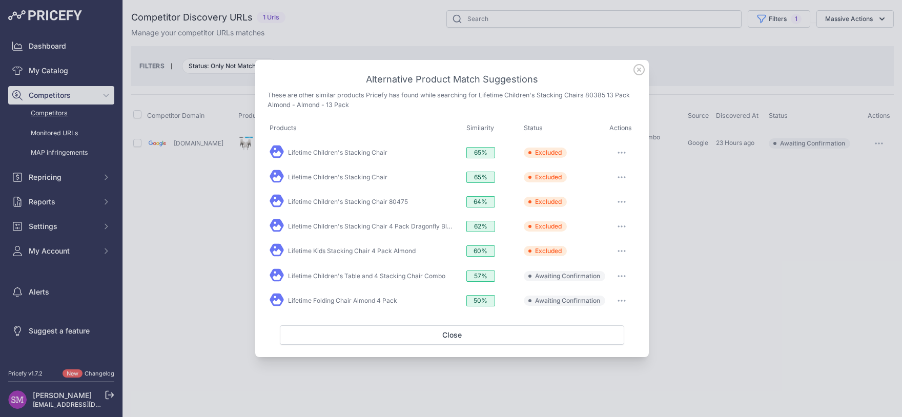
click at [624, 276] on button "button" at bounding box center [621, 276] width 20 height 14
click at [606, 318] on span "Exclude match" at bounding box center [598, 318] width 43 height 8
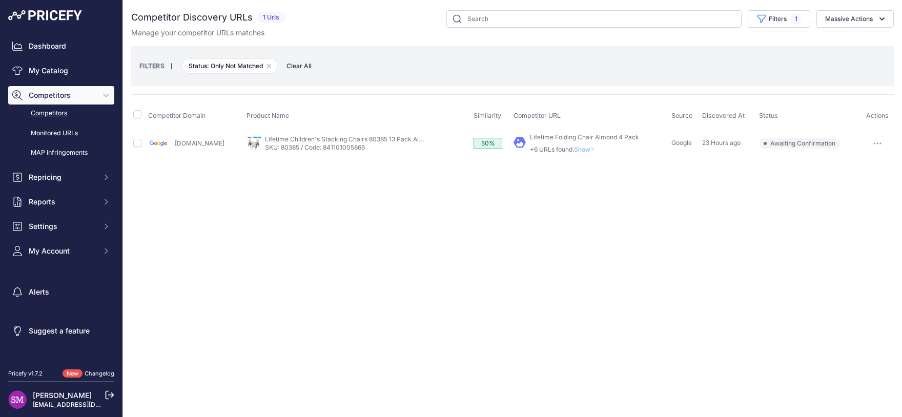
click at [578, 147] on span "Show" at bounding box center [586, 150] width 25 height 8
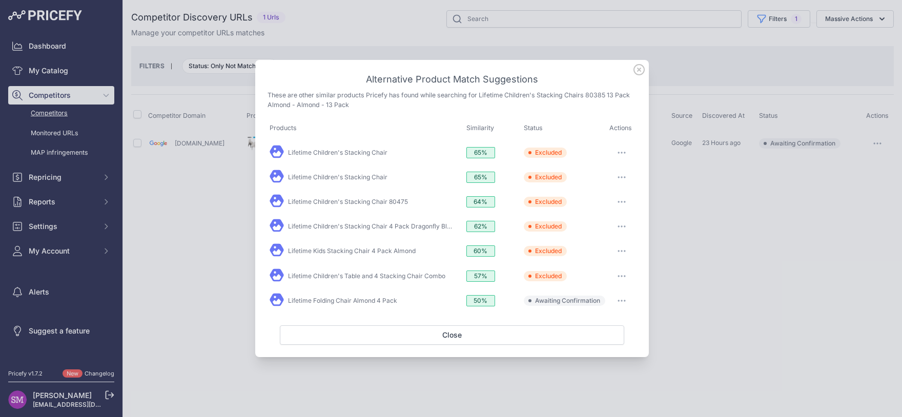
click at [629, 294] on button "button" at bounding box center [621, 301] width 20 height 14
click at [603, 343] on span "Exclude match" at bounding box center [598, 343] width 43 height 8
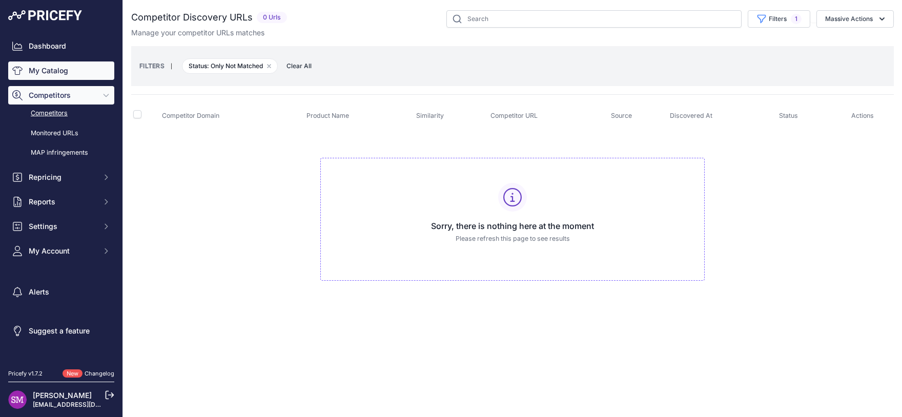
click at [55, 71] on link "My Catalog" at bounding box center [61, 70] width 106 height 18
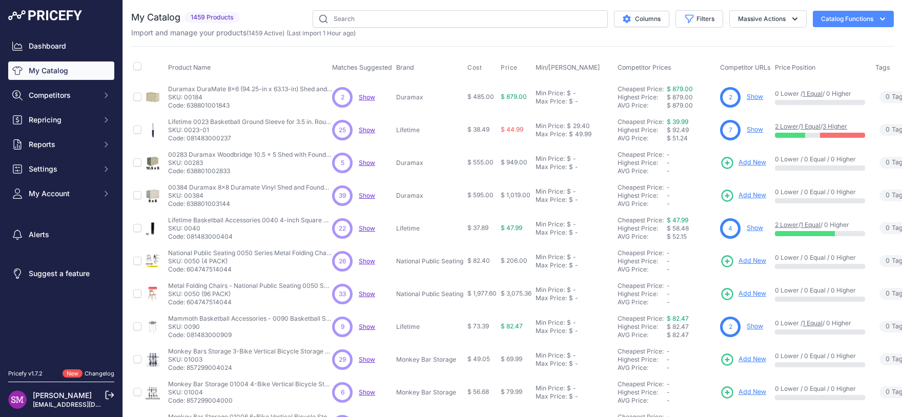
click at [364, 130] on span "Show" at bounding box center [367, 130] width 16 height 8
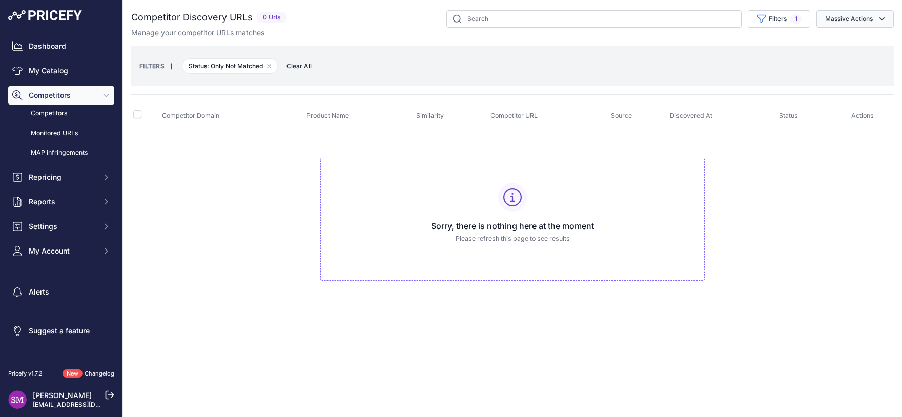
click at [864, 17] on button "Massive Actions" at bounding box center [854, 18] width 77 height 17
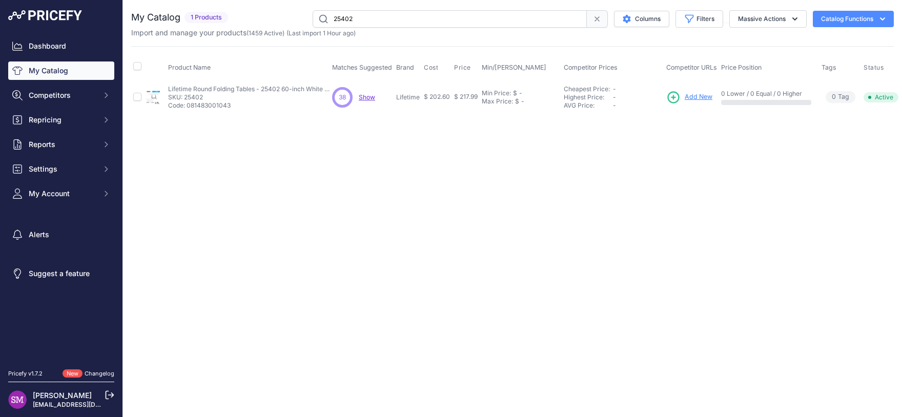
click at [368, 98] on span "Show" at bounding box center [367, 97] width 16 height 8
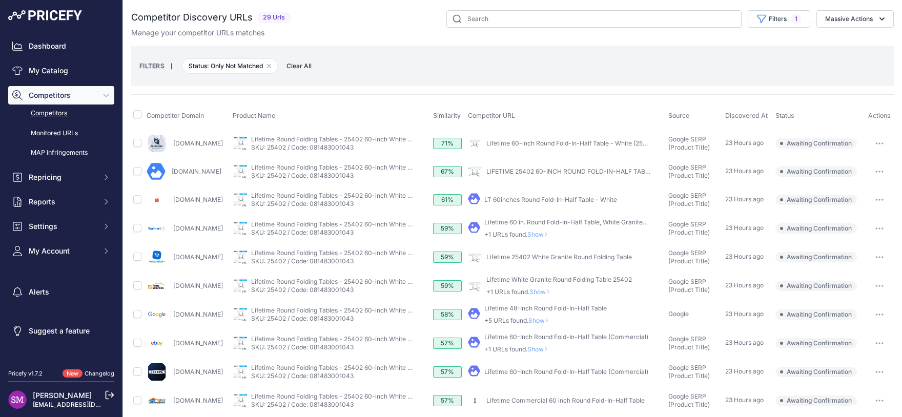
click at [555, 370] on link "Lifetime 60-Inch Round Fold-In-Half Table (Commercial)" at bounding box center [566, 372] width 164 height 8
click at [134, 373] on input "checkbox" at bounding box center [137, 371] width 8 height 8
checkbox input "true"
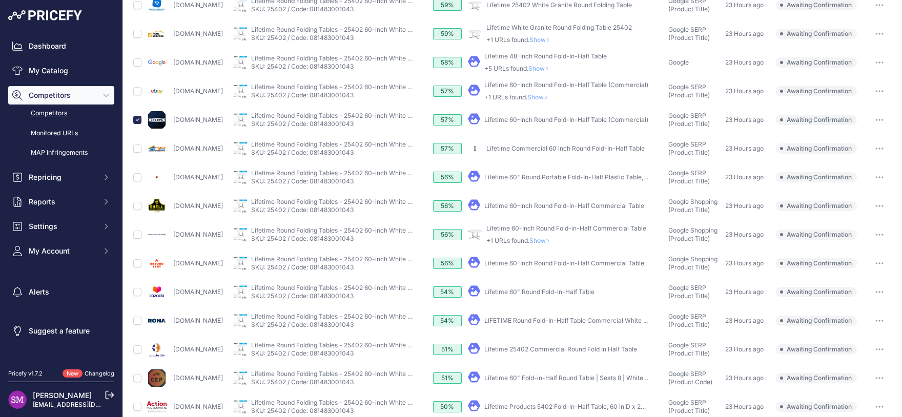
scroll to position [316, 0]
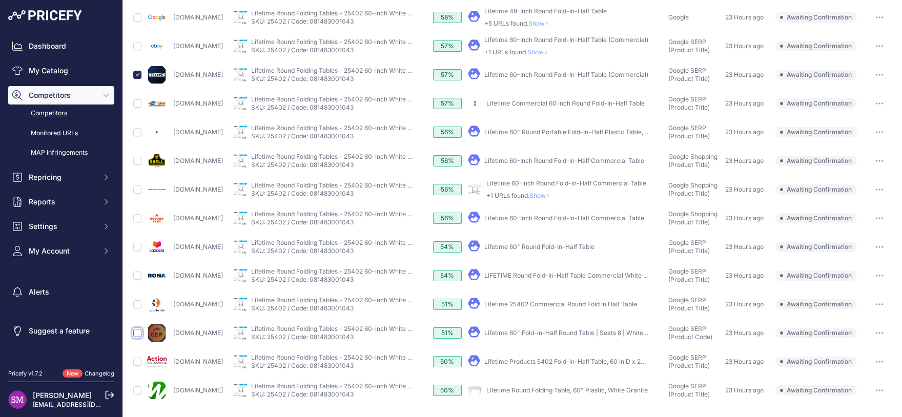
click at [140, 335] on input "checkbox" at bounding box center [137, 333] width 8 height 8
checkbox input "true"
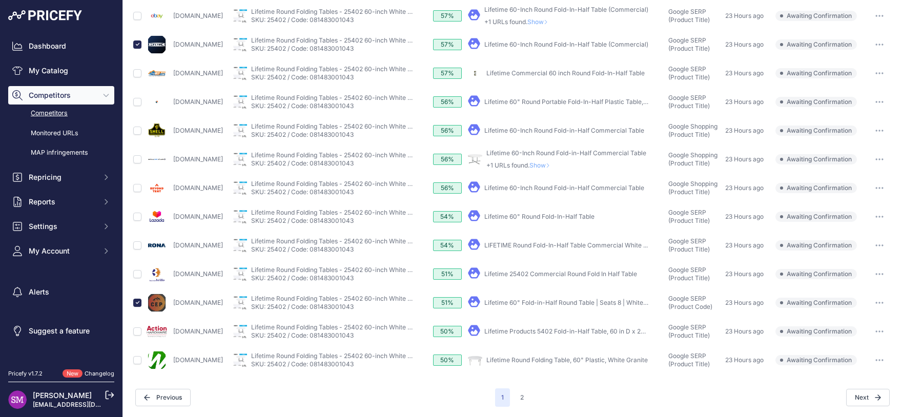
scroll to position [344, 0]
click at [137, 359] on input "checkbox" at bounding box center [137, 362] width 8 height 8
checkbox input "true"
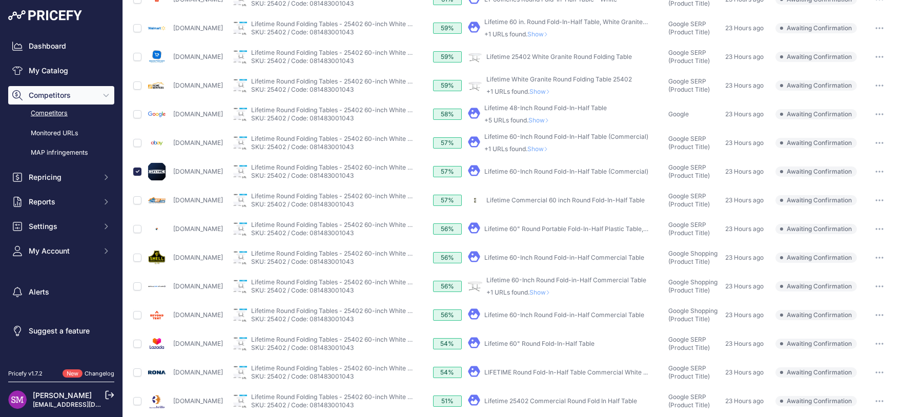
scroll to position [209, 0]
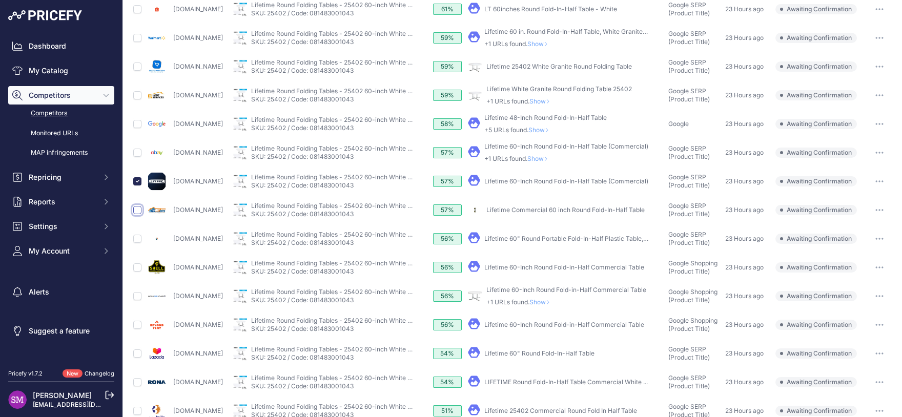
click at [138, 210] on input "checkbox" at bounding box center [137, 210] width 8 height 8
checkbox input "true"
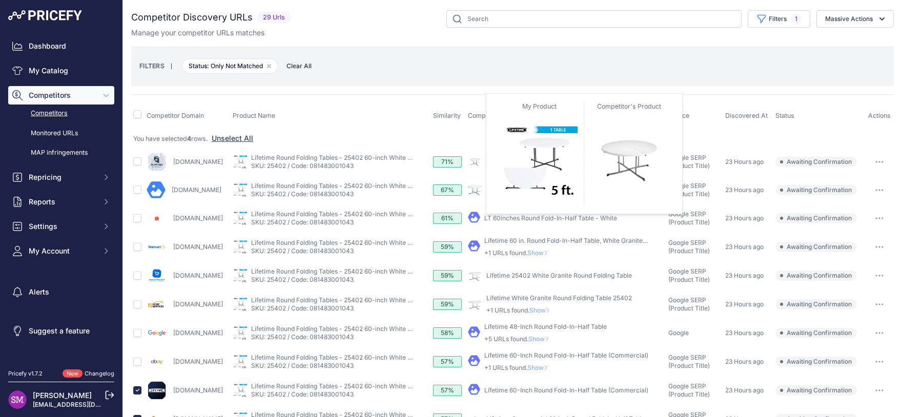
scroll to position [344, 0]
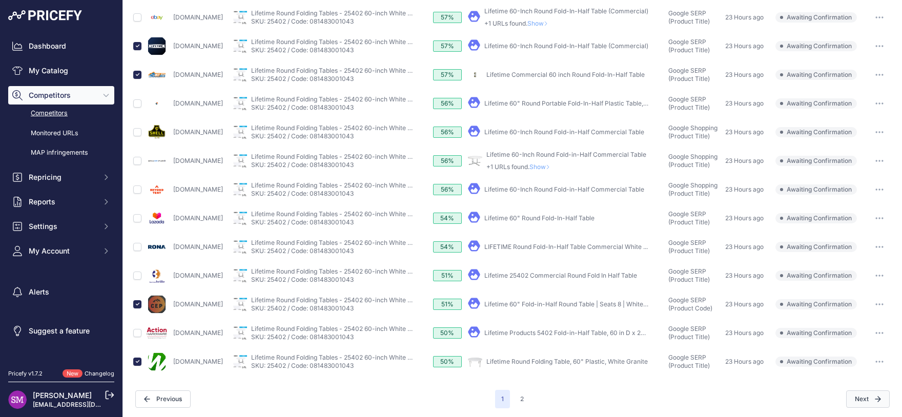
click at [854, 398] on button "Next" at bounding box center [868, 398] width 44 height 17
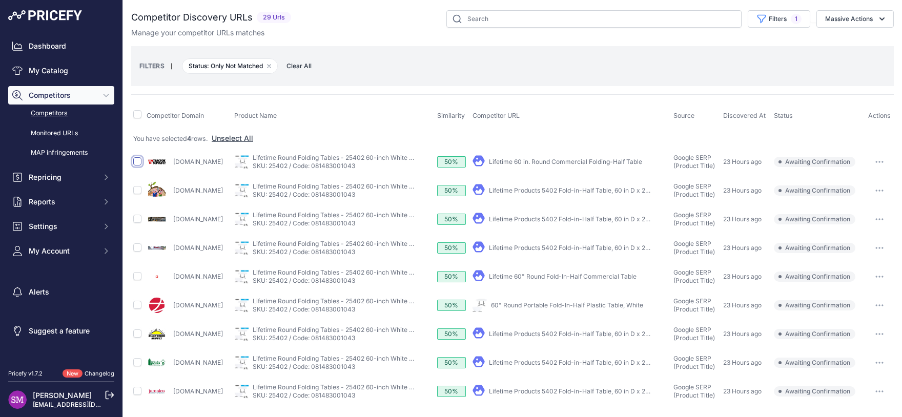
click at [137, 160] on input "checkbox" at bounding box center [137, 161] width 8 height 8
checkbox input "true"
click at [850, 14] on button "Massive Actions" at bounding box center [854, 18] width 77 height 17
click at [837, 46] on span "Confirm Match" at bounding box center [845, 42] width 50 height 9
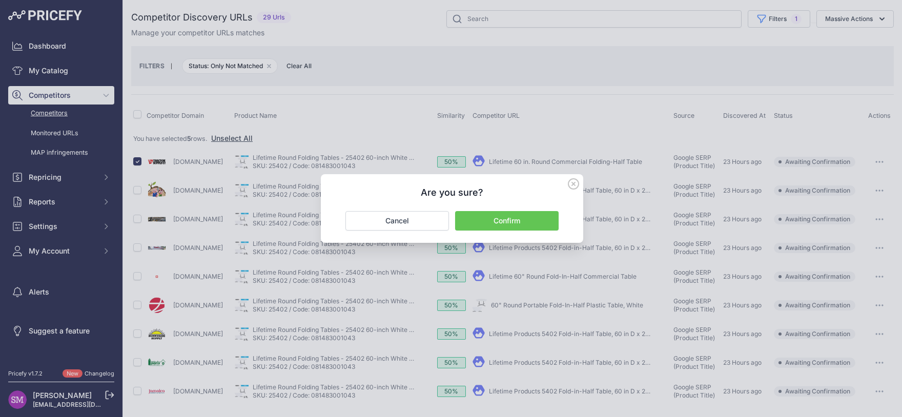
click at [513, 216] on button "Confirm" at bounding box center [507, 220] width 104 height 19
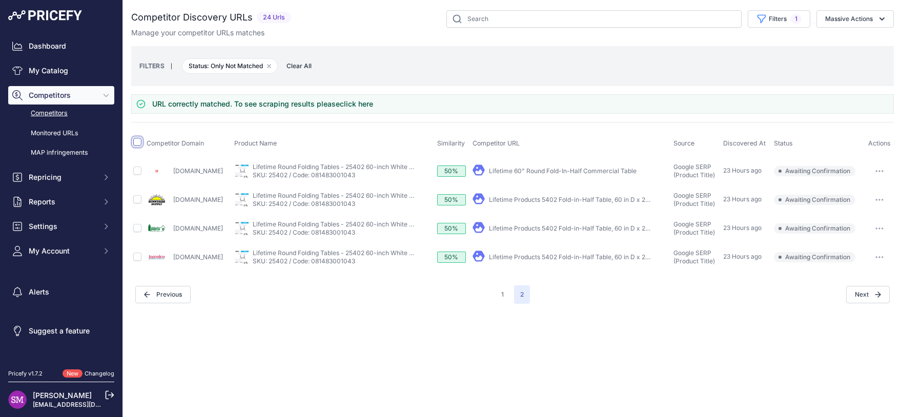
click at [138, 144] on input "checkbox" at bounding box center [137, 142] width 8 height 8
checkbox input "true"
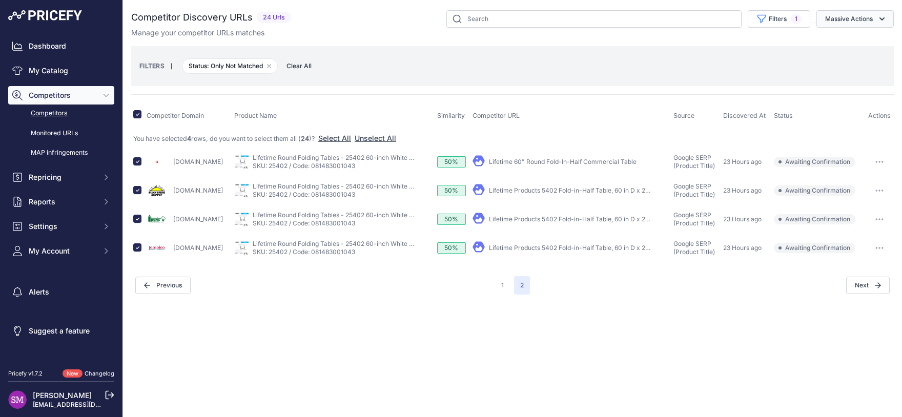
click at [865, 22] on button "Massive Actions" at bounding box center [854, 18] width 77 height 17
click at [843, 77] on span "Exclude Match" at bounding box center [845, 79] width 50 height 9
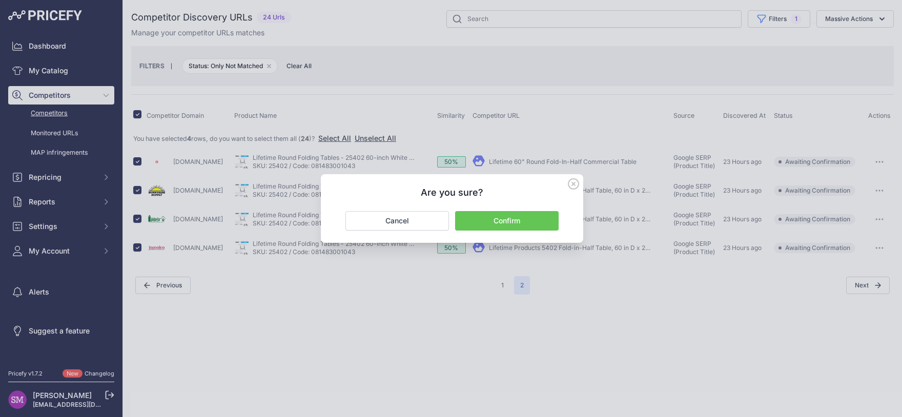
click at [516, 223] on button "Confirm" at bounding box center [507, 220] width 104 height 19
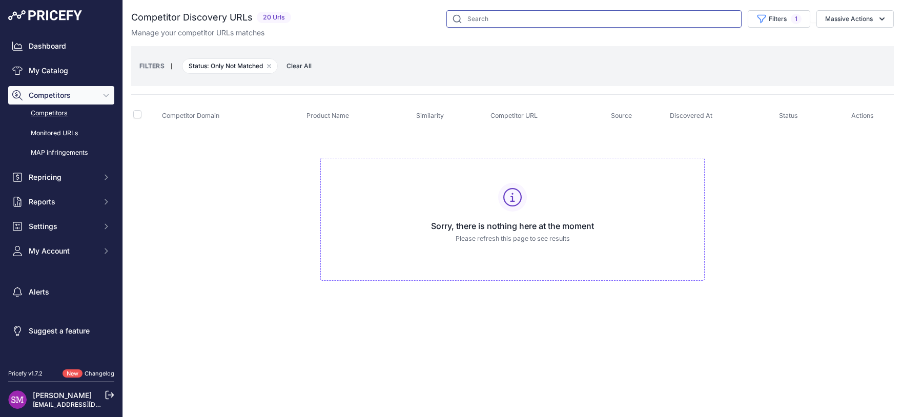
click at [549, 19] on input "text" at bounding box center [593, 18] width 295 height 17
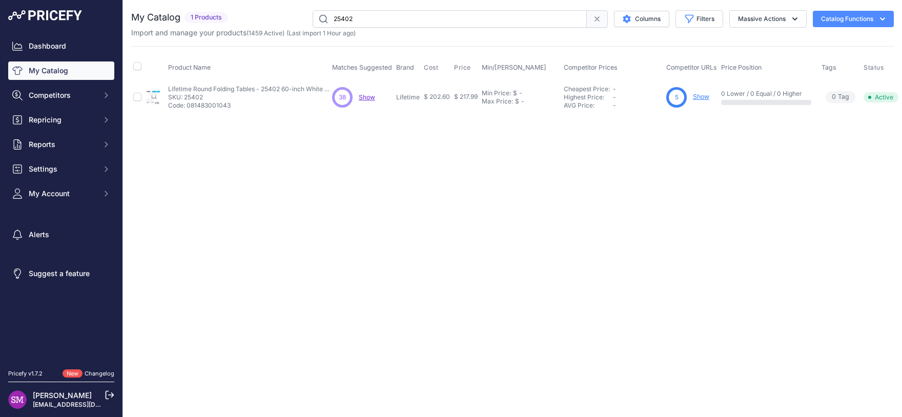
click at [339, 98] on span "38" at bounding box center [342, 97] width 7 height 9
click at [368, 97] on span "Show" at bounding box center [367, 97] width 16 height 8
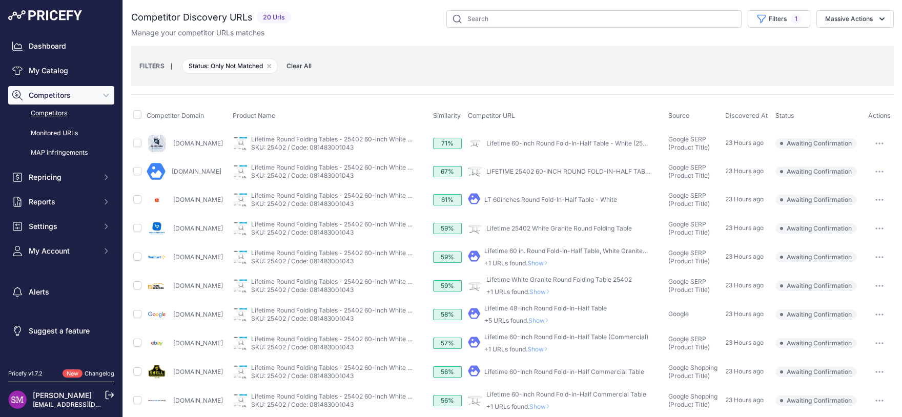
click at [552, 262] on span "Show" at bounding box center [539, 263] width 25 height 8
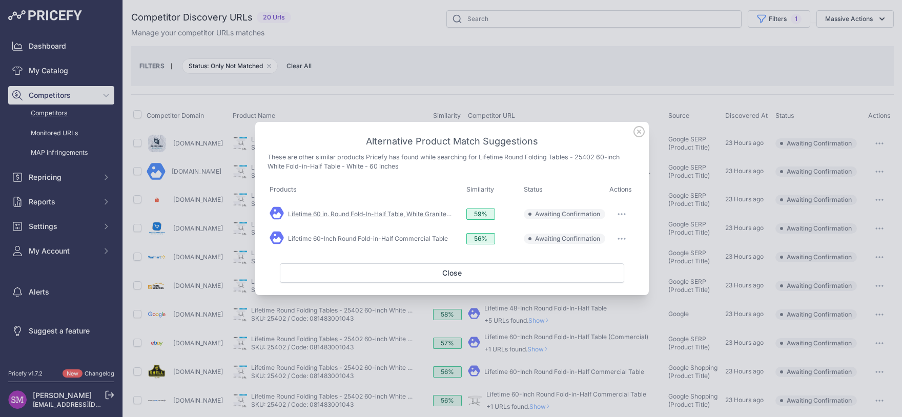
click at [427, 213] on link "Lifetime 60 in. Round Fold-In-Half Table, White Granite ..." at bounding box center [370, 214] width 164 height 8
click at [415, 239] on link "Lifetime 60-Inch Round Fold-in-Half Commercial Table" at bounding box center [368, 239] width 160 height 8
click at [425, 218] on link "Lifetime 60 in. Round Fold-In-Half Table, White Granite ..." at bounding box center [370, 214] width 164 height 8
click at [615, 215] on button "button" at bounding box center [621, 214] width 20 height 14
click at [606, 239] on span "Match This" at bounding box center [593, 236] width 32 height 8
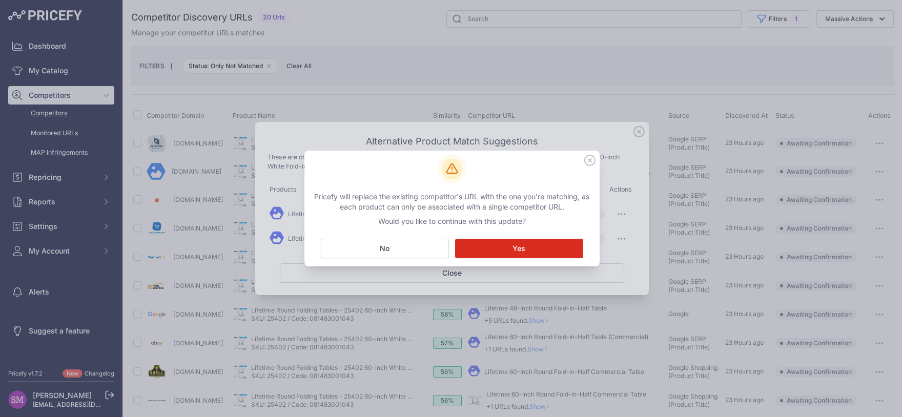
click at [534, 246] on button "Matching... Yes" at bounding box center [519, 248] width 128 height 19
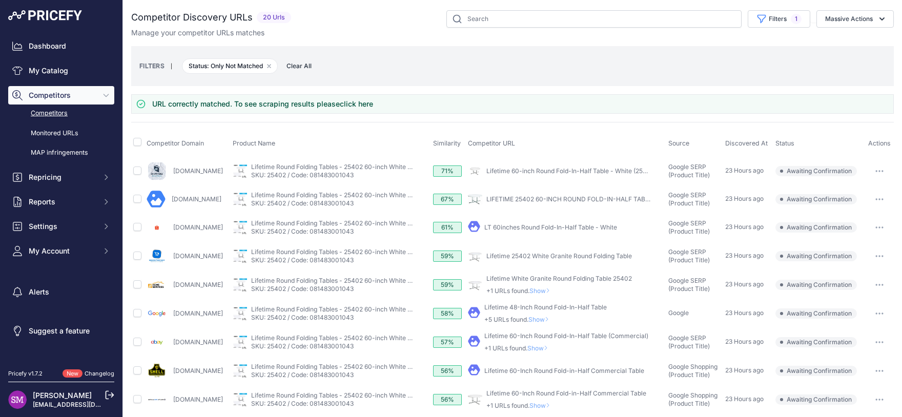
click at [554, 288] on span "Show" at bounding box center [541, 291] width 25 height 8
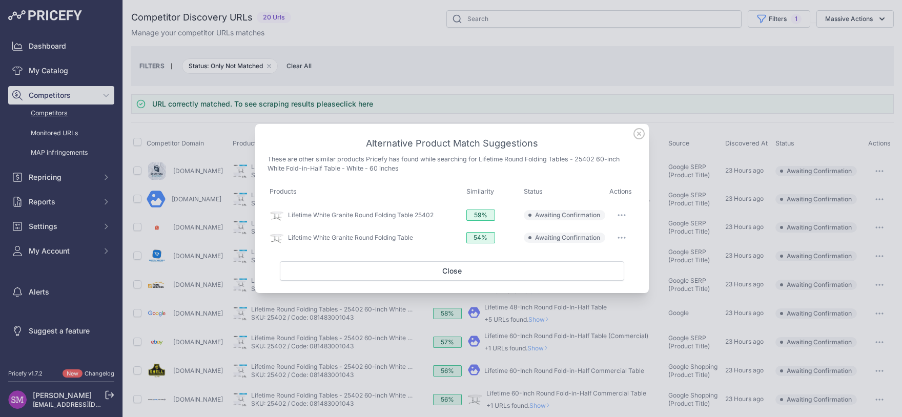
click at [623, 213] on button "button" at bounding box center [621, 215] width 20 height 14
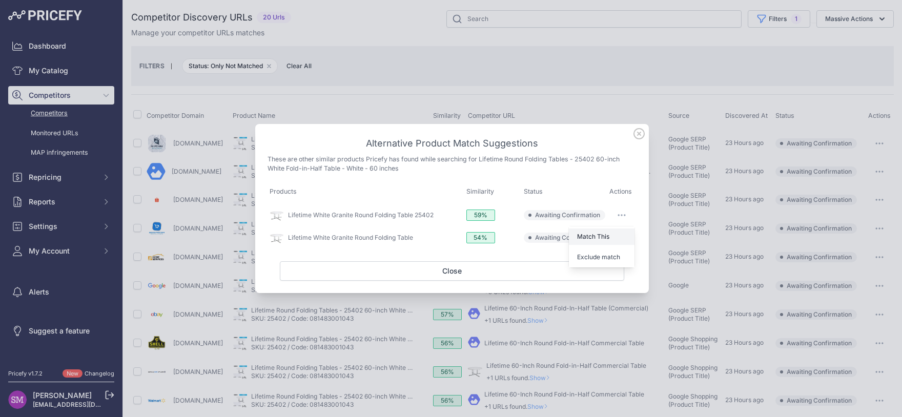
click at [610, 242] on button "Match This" at bounding box center [602, 237] width 66 height 16
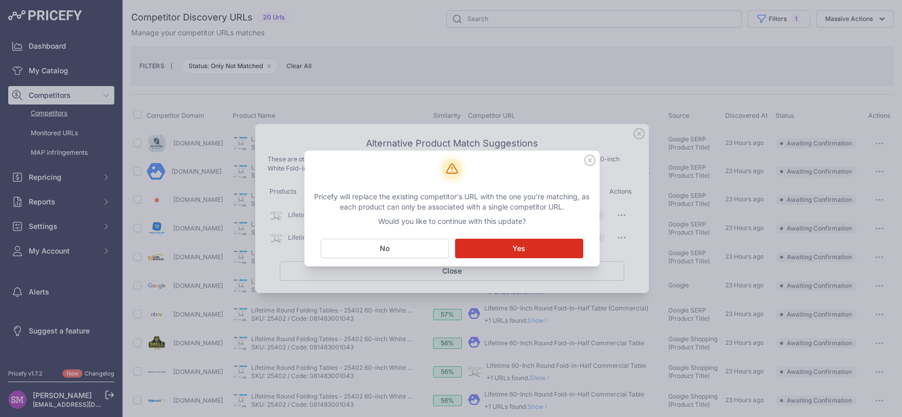
click at [534, 252] on button "Matching... Yes" at bounding box center [519, 248] width 128 height 19
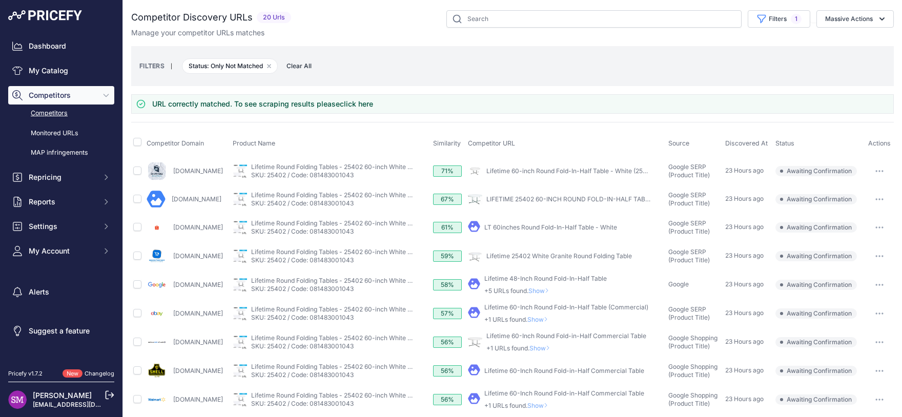
click at [552, 318] on span "Show" at bounding box center [539, 320] width 25 height 8
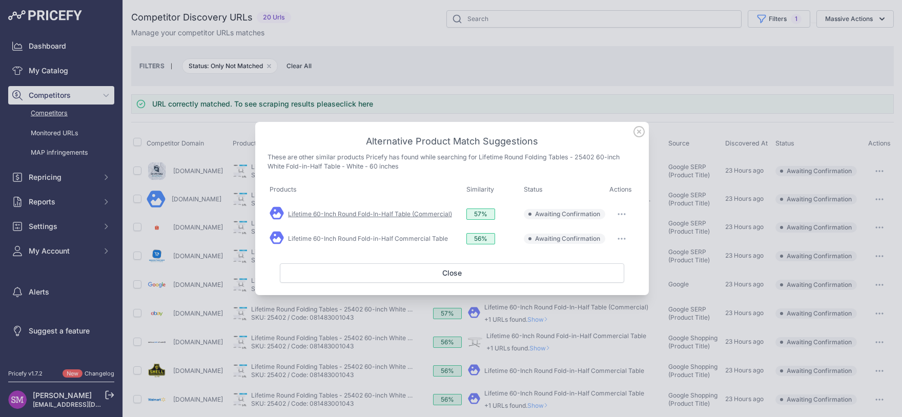
click at [395, 214] on link "Lifetime 60-Inch Round Fold-In-Half Table (Commercial)" at bounding box center [370, 214] width 164 height 8
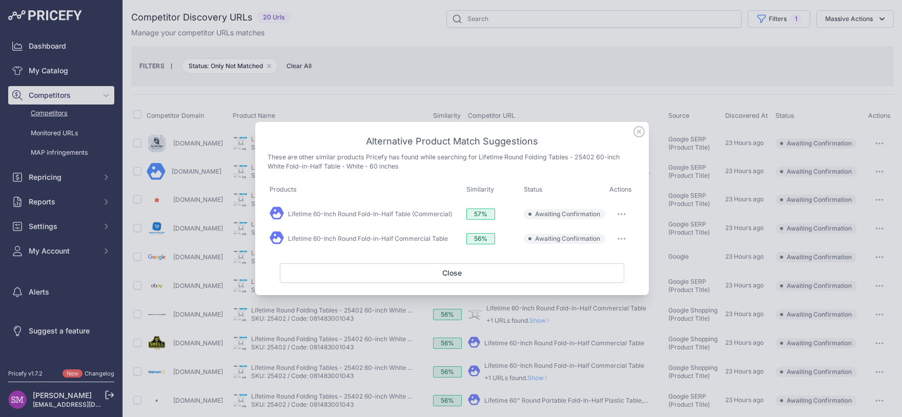
click at [620, 216] on button "button" at bounding box center [621, 214] width 20 height 14
click at [609, 236] on span "Match This" at bounding box center [593, 236] width 32 height 8
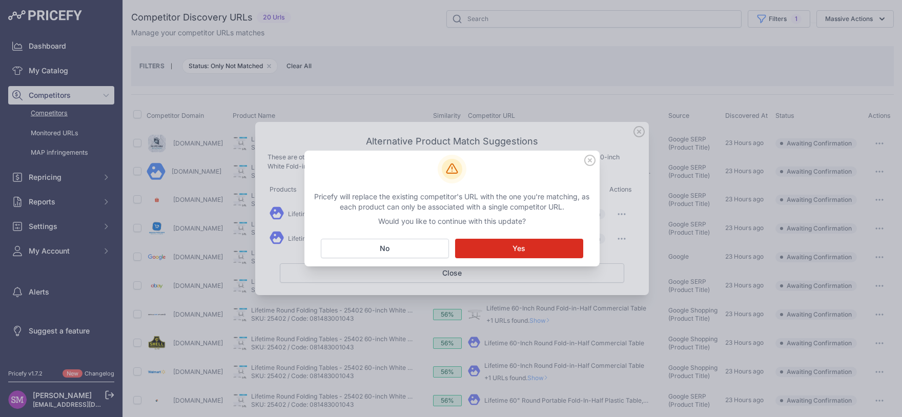
click at [524, 251] on span "Yes" at bounding box center [518, 248] width 13 height 10
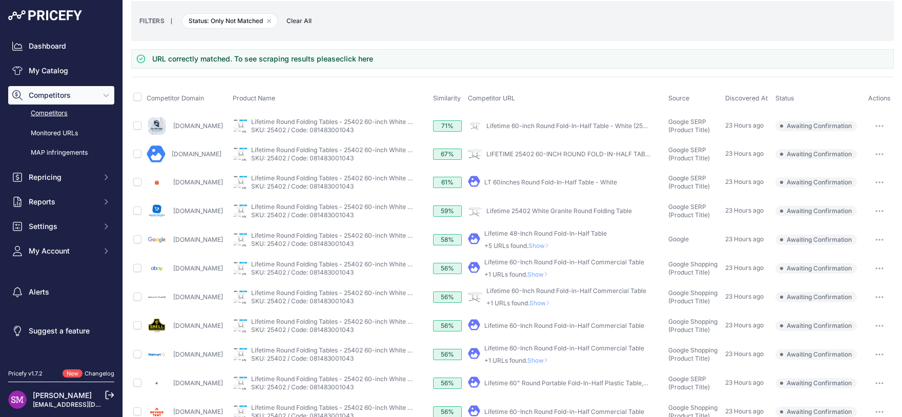
scroll to position [90, 0]
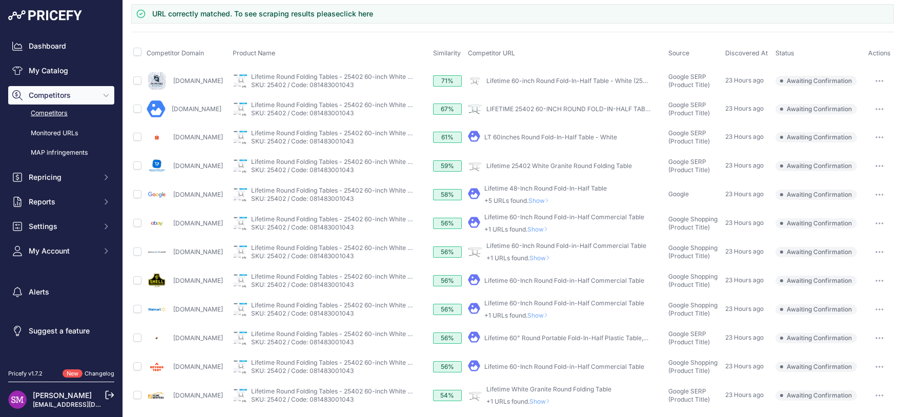
click at [552, 230] on span "Show" at bounding box center [539, 229] width 25 height 8
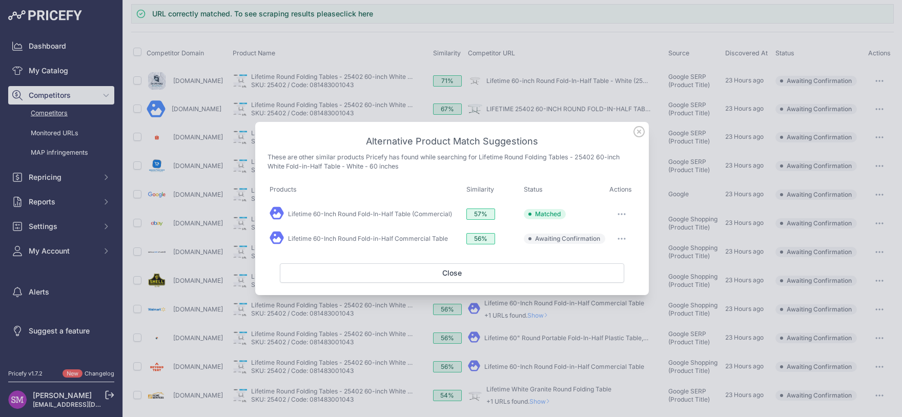
click at [621, 240] on button "button" at bounding box center [621, 239] width 20 height 14
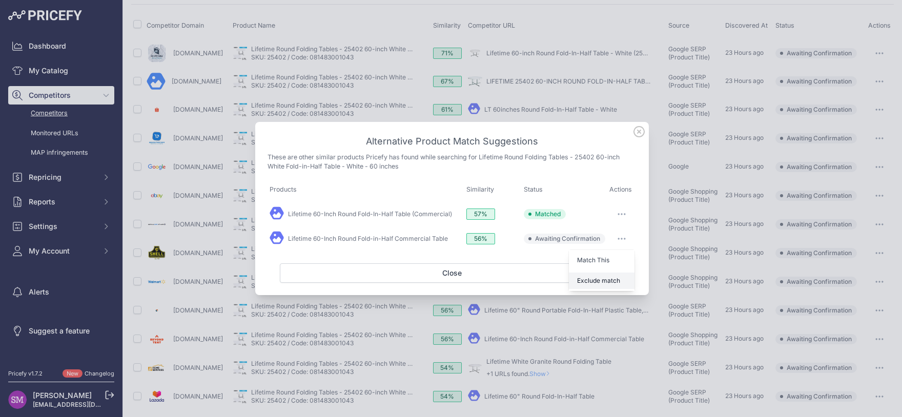
scroll to position [63, 0]
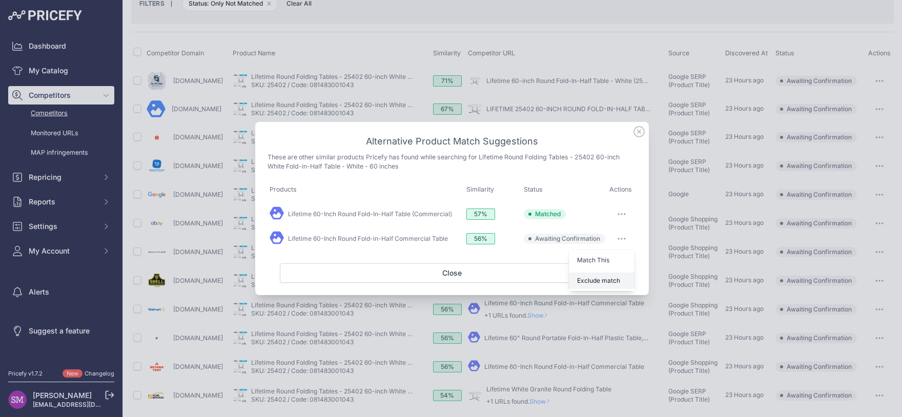
click at [606, 281] on span "Exclude match" at bounding box center [598, 281] width 43 height 8
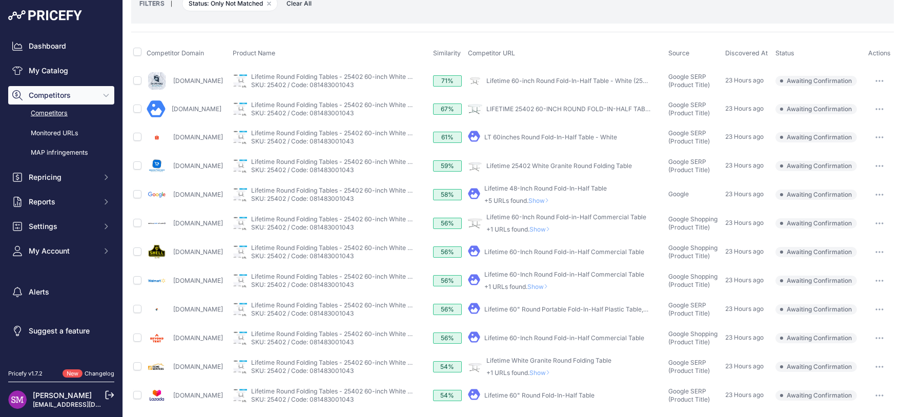
click at [552, 285] on span "Show" at bounding box center [539, 287] width 25 height 8
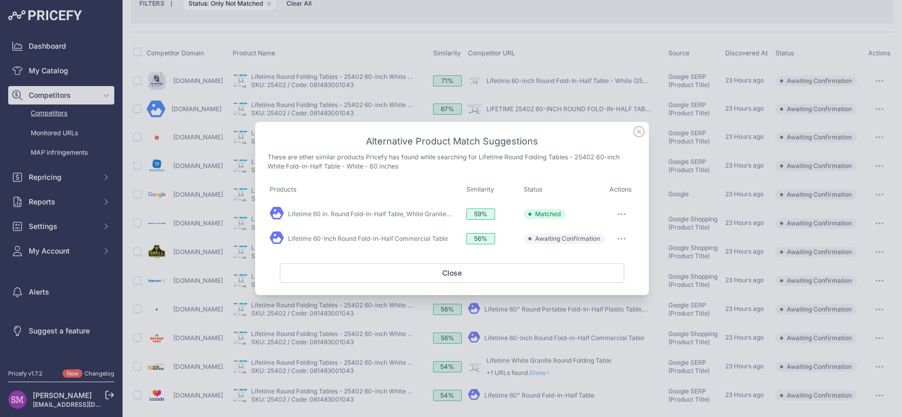
click at [620, 238] on button "button" at bounding box center [621, 239] width 20 height 14
click at [598, 281] on span "Exclude match" at bounding box center [598, 281] width 43 height 8
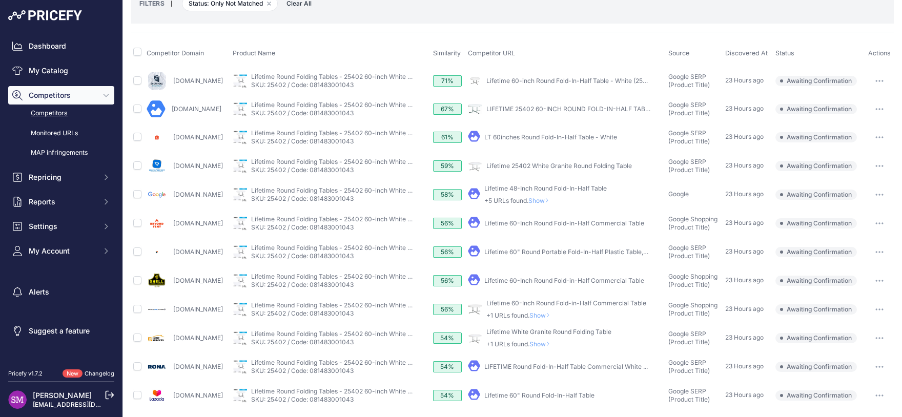
click at [554, 341] on span "Show" at bounding box center [541, 344] width 25 height 8
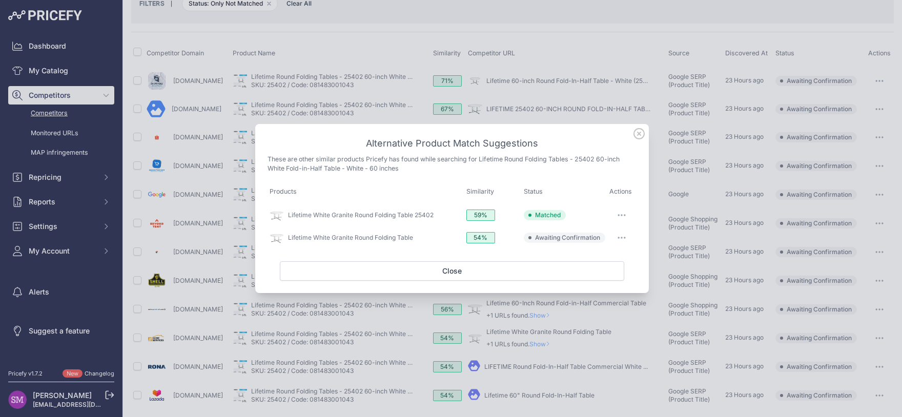
click at [623, 235] on button "button" at bounding box center [621, 238] width 20 height 14
click at [604, 278] on span "Exclude match" at bounding box center [598, 280] width 43 height 8
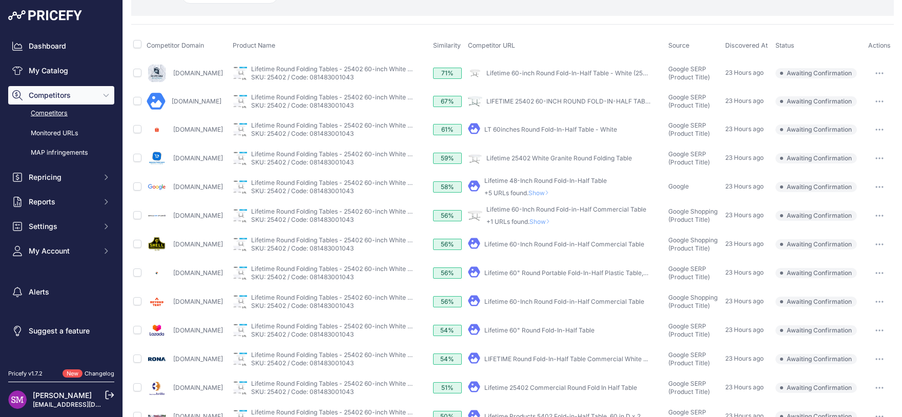
scroll to position [0, 0]
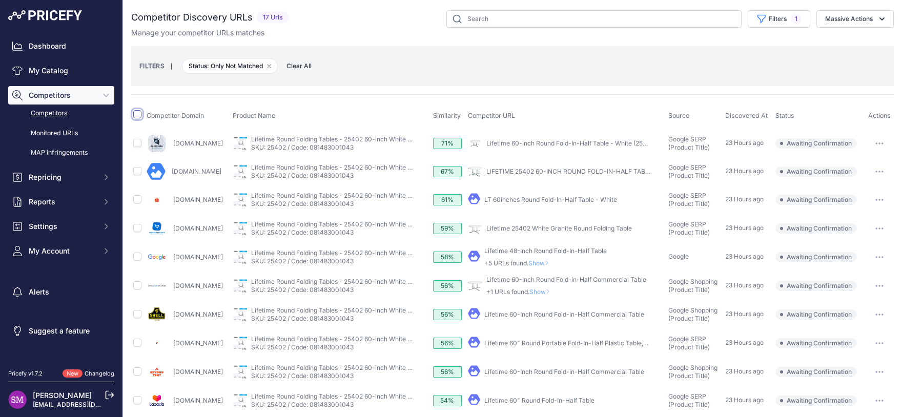
click at [138, 112] on input "checkbox" at bounding box center [137, 114] width 8 height 8
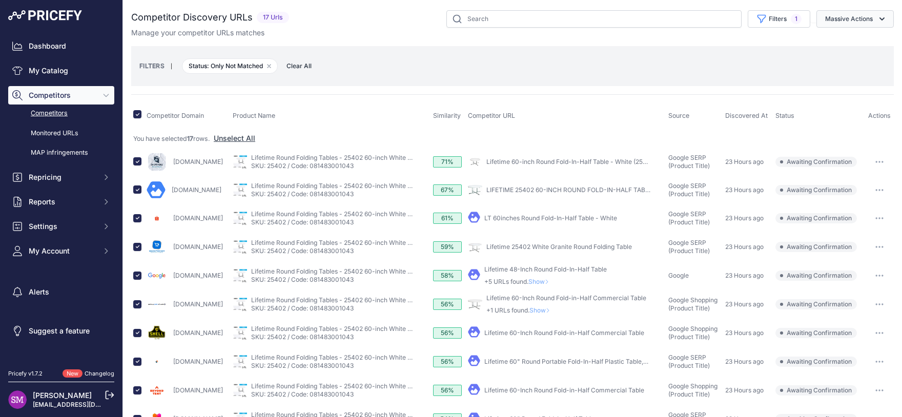
click at [838, 16] on button "Massive Actions" at bounding box center [854, 18] width 77 height 17
click at [827, 78] on span "Exclude Match" at bounding box center [845, 79] width 50 height 9
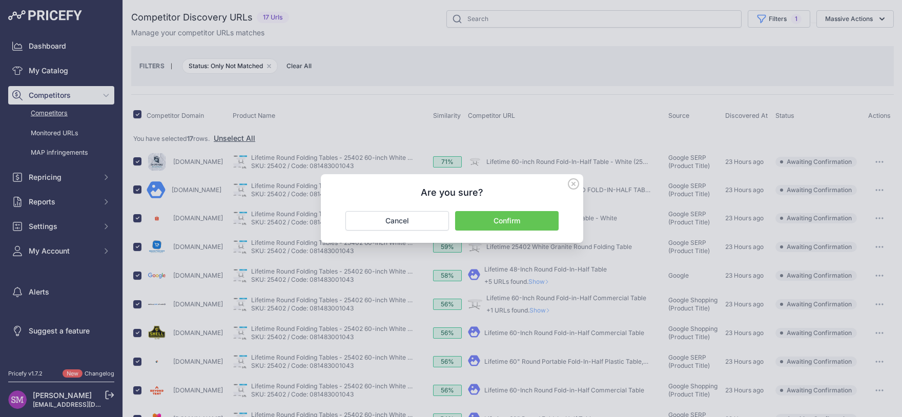
click at [509, 217] on button "Confirm" at bounding box center [507, 220] width 104 height 19
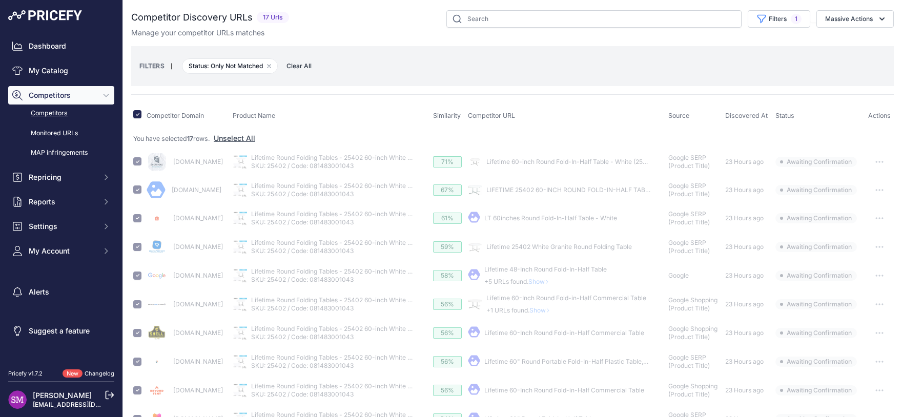
checkbox input "false"
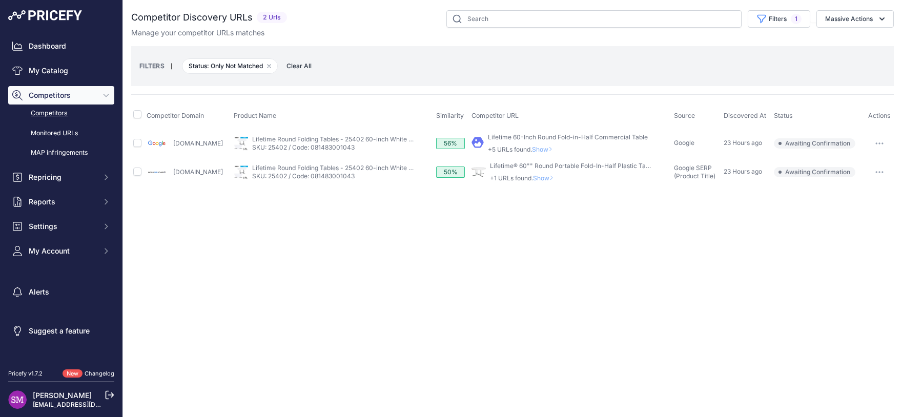
click at [556, 149] on span "Show" at bounding box center [544, 150] width 25 height 8
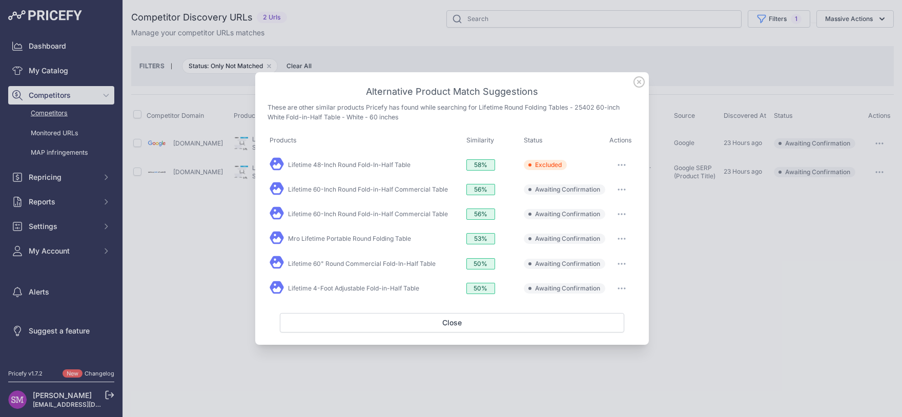
click at [619, 189] on button "button" at bounding box center [621, 189] width 20 height 14
click at [618, 232] on span "Exclude match" at bounding box center [598, 231] width 43 height 8
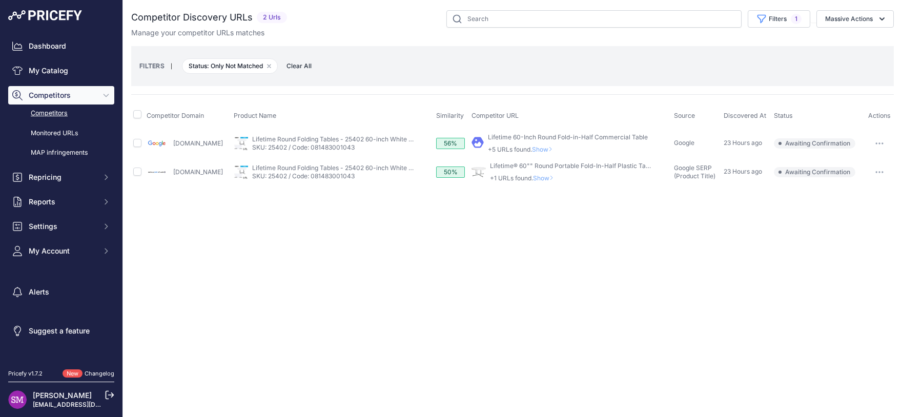
click at [556, 150] on span "Show" at bounding box center [544, 150] width 25 height 8
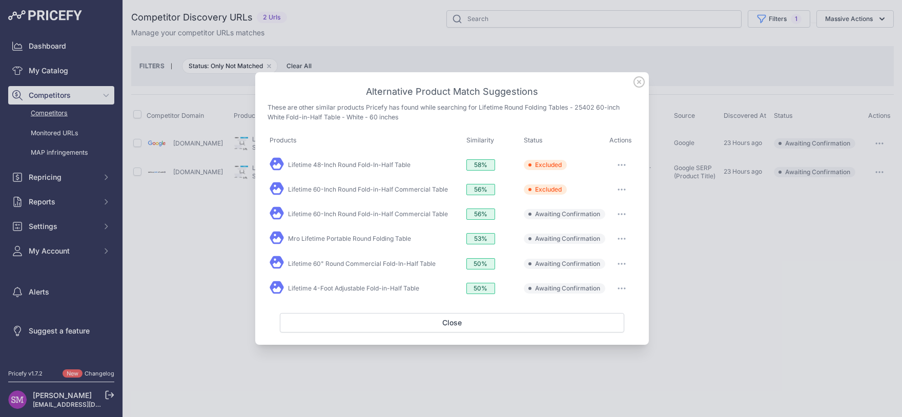
click at [612, 212] on button "button" at bounding box center [621, 214] width 20 height 14
click at [590, 258] on span "Exclude match" at bounding box center [598, 256] width 43 height 8
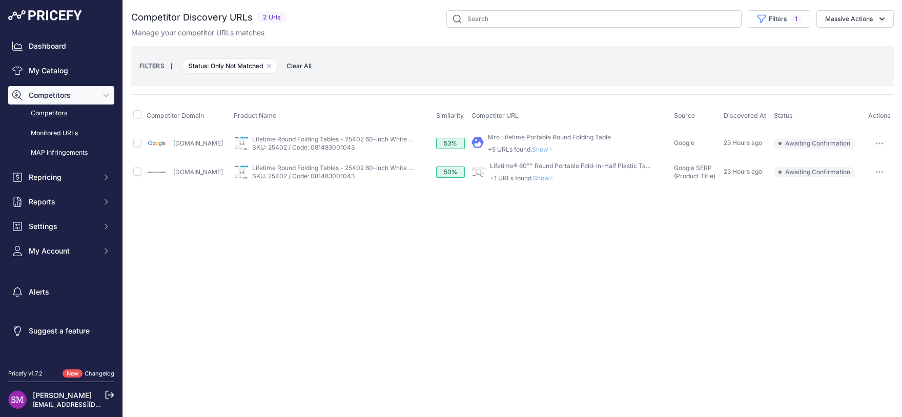
click at [556, 150] on span "Show" at bounding box center [544, 150] width 25 height 8
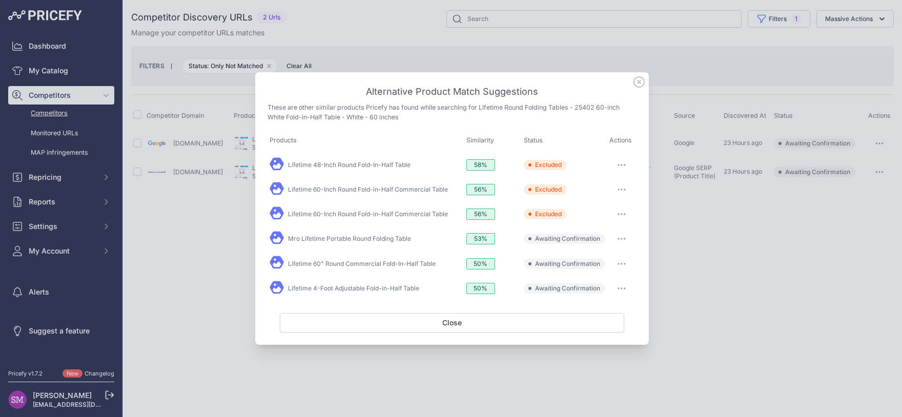
click at [625, 240] on button "button" at bounding box center [621, 239] width 20 height 14
click at [608, 284] on span "Exclude match" at bounding box center [598, 281] width 43 height 8
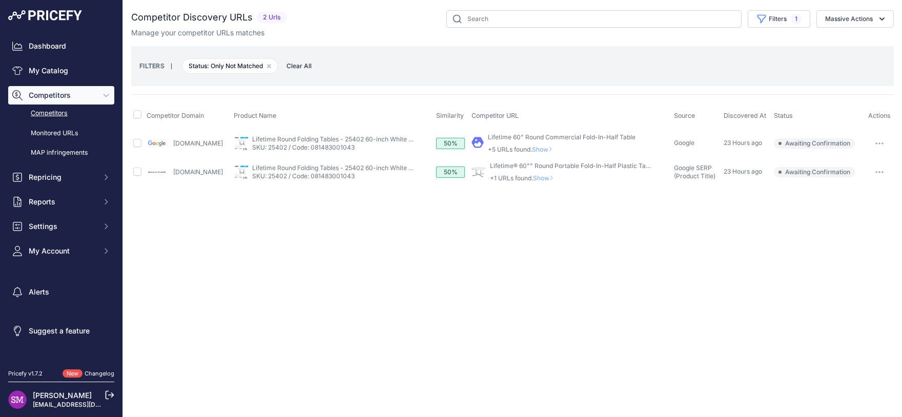
click at [556, 150] on span "Show" at bounding box center [544, 150] width 25 height 8
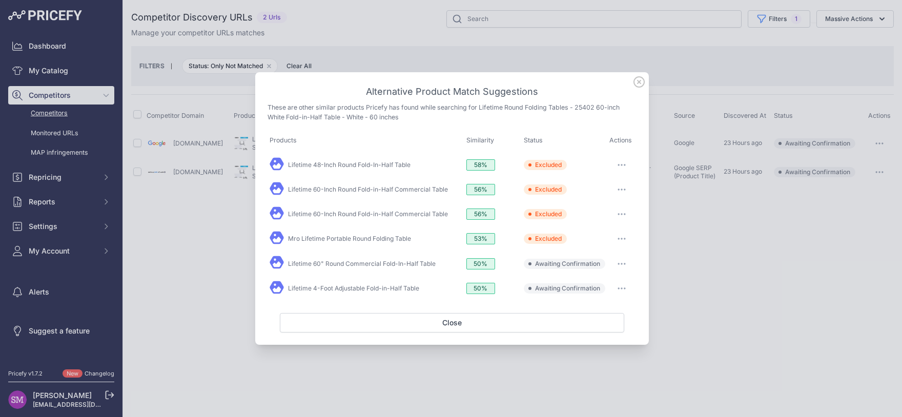
click at [624, 262] on button "button" at bounding box center [621, 264] width 20 height 14
click at [599, 308] on span "Exclude match" at bounding box center [598, 306] width 43 height 8
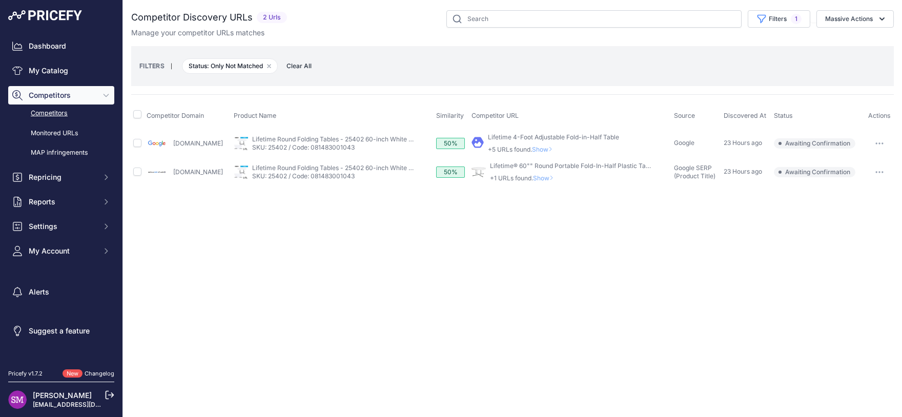
click at [556, 151] on span "Show" at bounding box center [544, 150] width 25 height 8
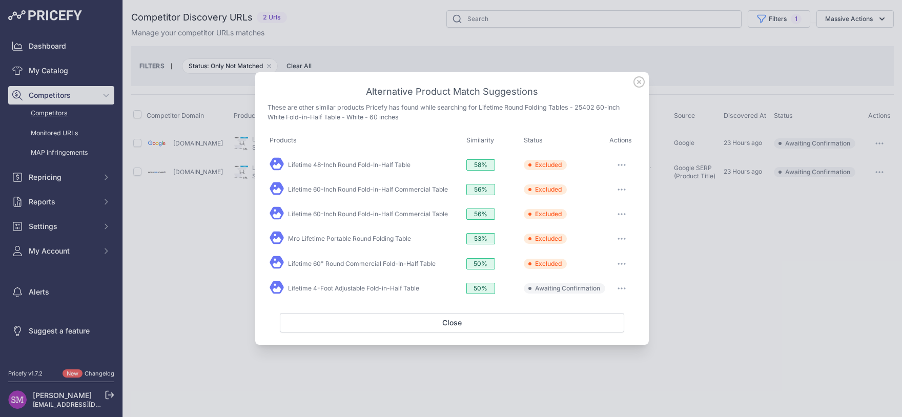
click at [624, 287] on icon "button" at bounding box center [621, 288] width 8 height 2
click at [601, 330] on span "Exclude match" at bounding box center [598, 330] width 43 height 8
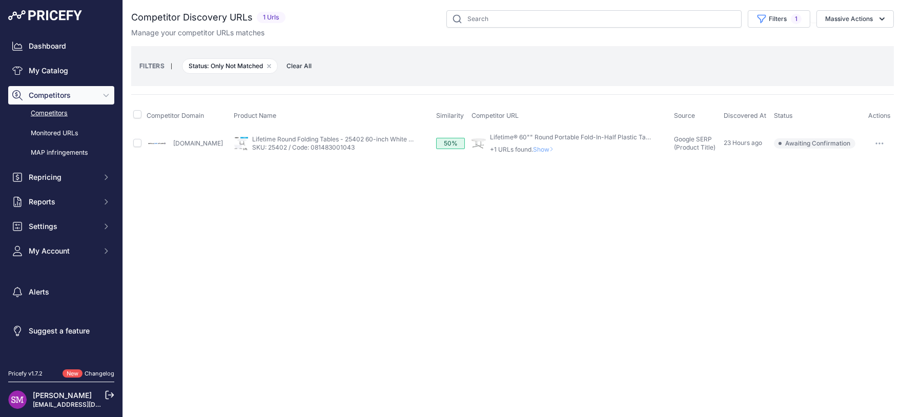
click at [557, 147] on span "Show" at bounding box center [545, 150] width 25 height 8
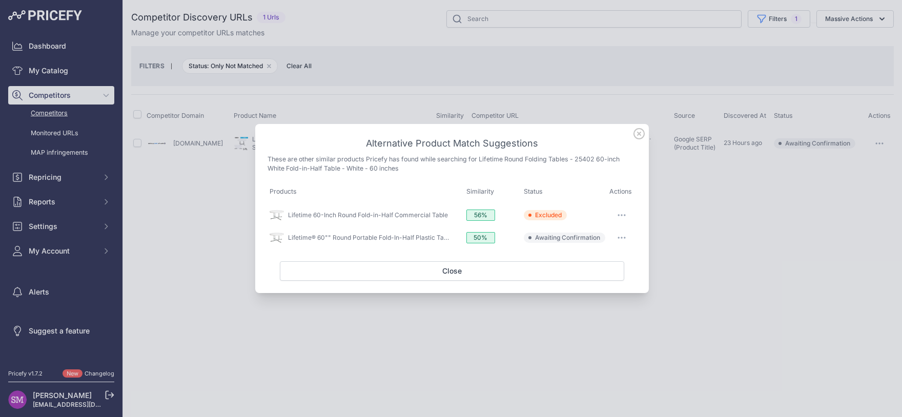
click at [619, 240] on button "button" at bounding box center [621, 238] width 20 height 14
click at [602, 280] on span "Exclude match" at bounding box center [598, 280] width 43 height 8
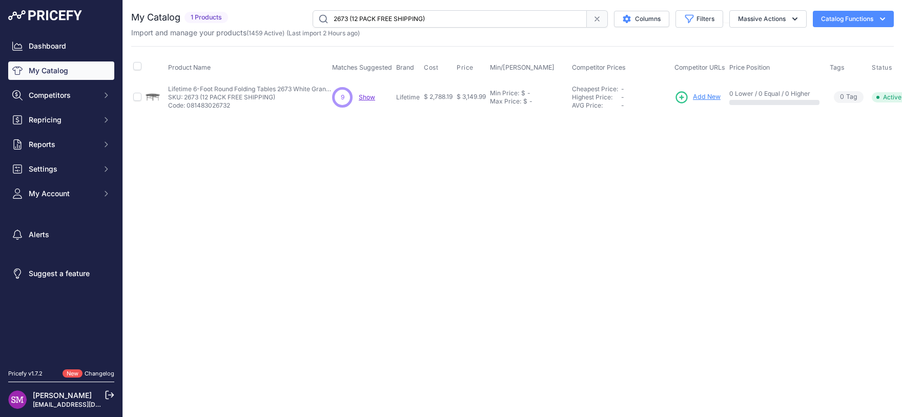
click at [358, 97] on div "9 9 Show Discovering..." at bounding box center [362, 97] width 60 height 20
click at [364, 96] on span "Show" at bounding box center [367, 97] width 16 height 8
click at [701, 98] on span "Add New" at bounding box center [707, 97] width 28 height 10
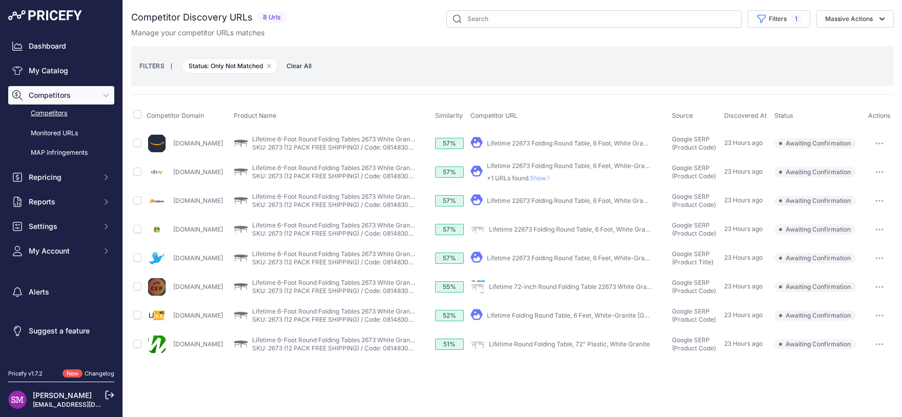
click at [543, 144] on link "Lifetime 22673 Folding Round Table, 6 Foot, White Granite" at bounding box center [570, 143] width 167 height 8
click at [550, 178] on icon at bounding box center [548, 178] width 4 height 6
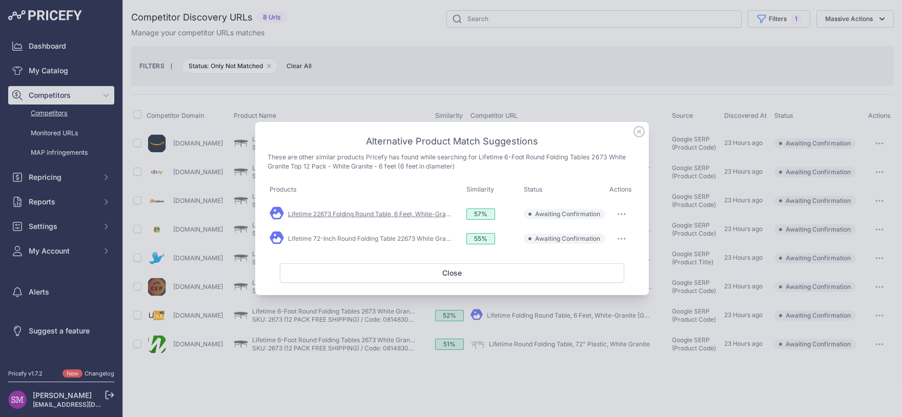
click at [380, 212] on link "Lifetime 22673 Folding Round Table, 6 Feet, White-Granite" at bounding box center [372, 214] width 169 height 8
click at [422, 238] on link "Lifetime 72-Inch Round Folding Table 22673 White Granite ..." at bounding box center [375, 239] width 175 height 8
click at [636, 130] on icon at bounding box center [638, 131] width 11 height 11
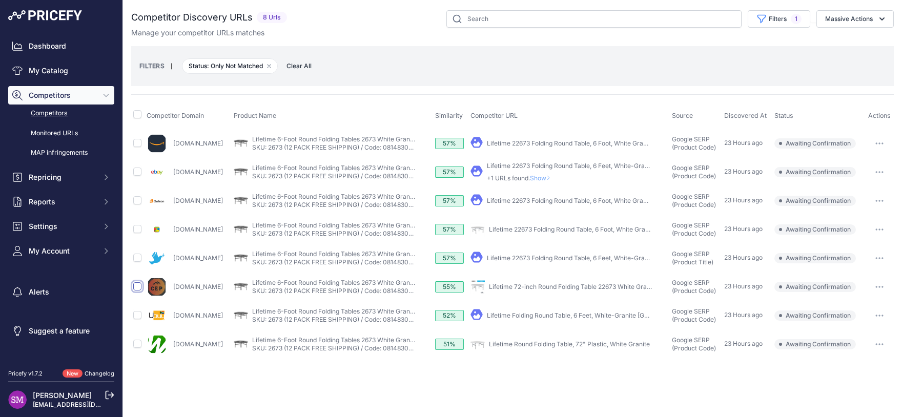
click at [138, 285] on input "checkbox" at bounding box center [137, 286] width 8 height 8
checkbox input "true"
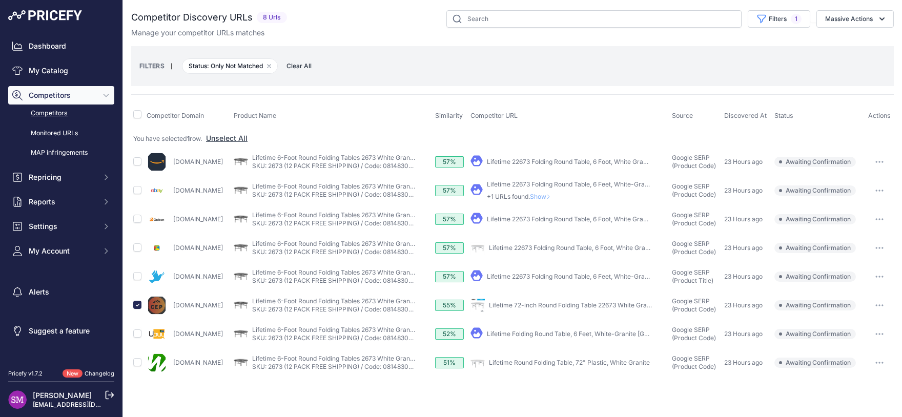
click at [595, 306] on link "Lifetime 72-inch Round Folding Table 22673 White Granite ..." at bounding box center [576, 305] width 175 height 8
click at [138, 306] on input "checkbox" at bounding box center [137, 305] width 8 height 8
checkbox input "false"
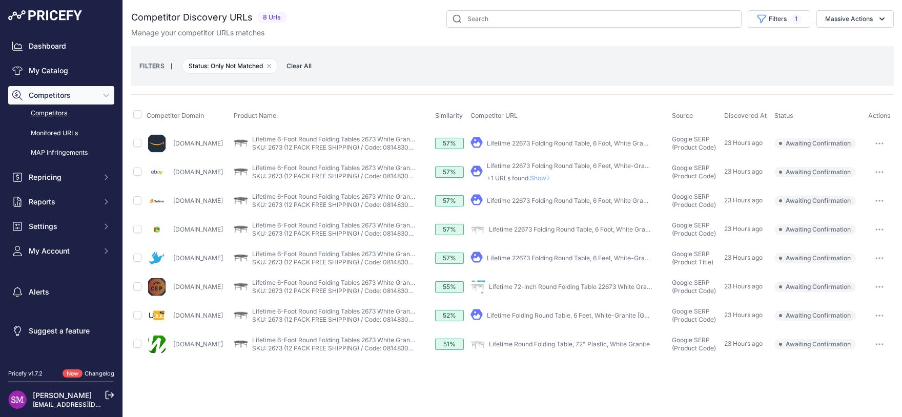
click at [595, 381] on div "Close You are not connected to the internet." at bounding box center [512, 208] width 779 height 417
click at [584, 347] on link "Lifetime Round Folding Table, 72" Plastic, White Granite" at bounding box center [569, 344] width 161 height 8
click at [138, 114] on input "checkbox" at bounding box center [137, 114] width 8 height 8
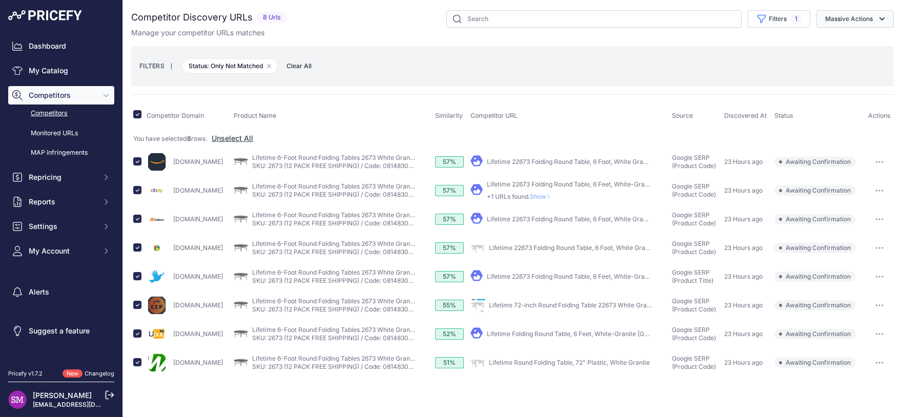
click at [861, 19] on button "Massive Actions" at bounding box center [854, 18] width 77 height 17
click at [847, 79] on span "Exclude Match" at bounding box center [845, 79] width 50 height 9
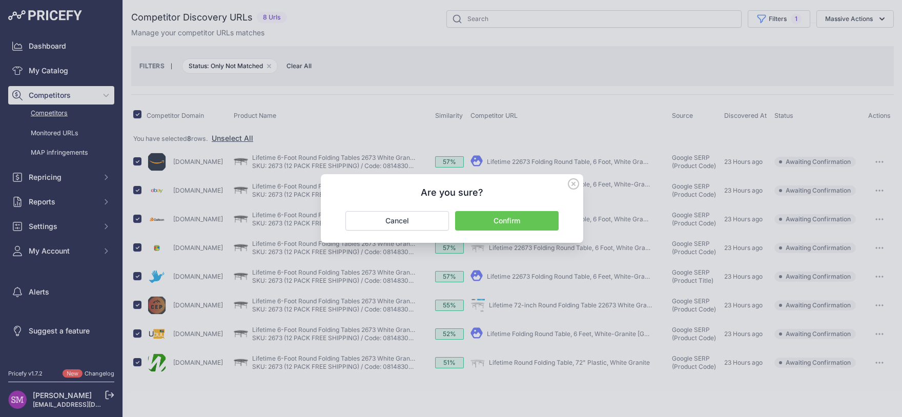
click at [505, 223] on button "Confirm" at bounding box center [507, 220] width 104 height 19
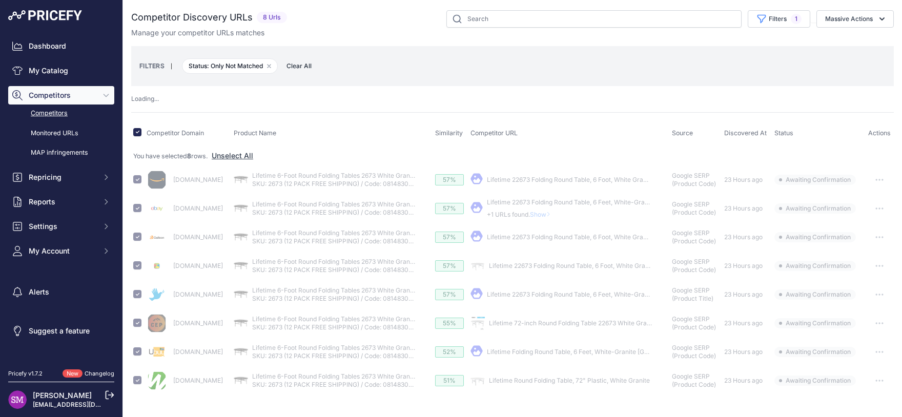
checkbox input "false"
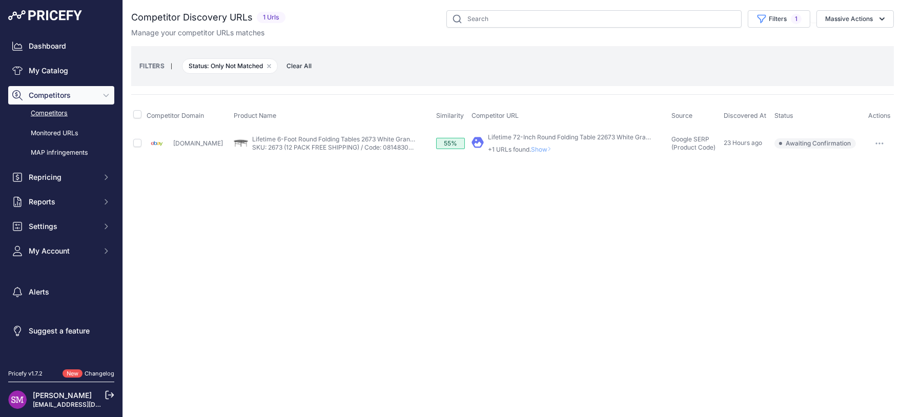
click at [532, 150] on span "Show" at bounding box center [543, 150] width 25 height 8
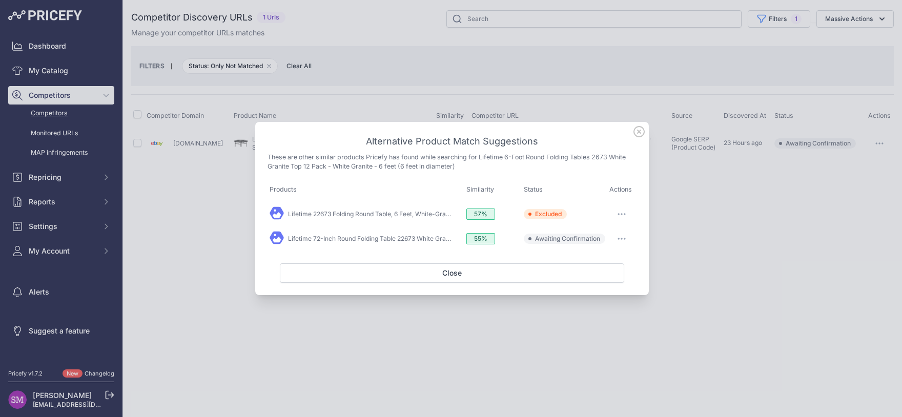
click at [629, 240] on button "button" at bounding box center [621, 239] width 20 height 14
click at [596, 285] on button "Exclude match" at bounding box center [602, 281] width 66 height 16
